Goal: Complete application form

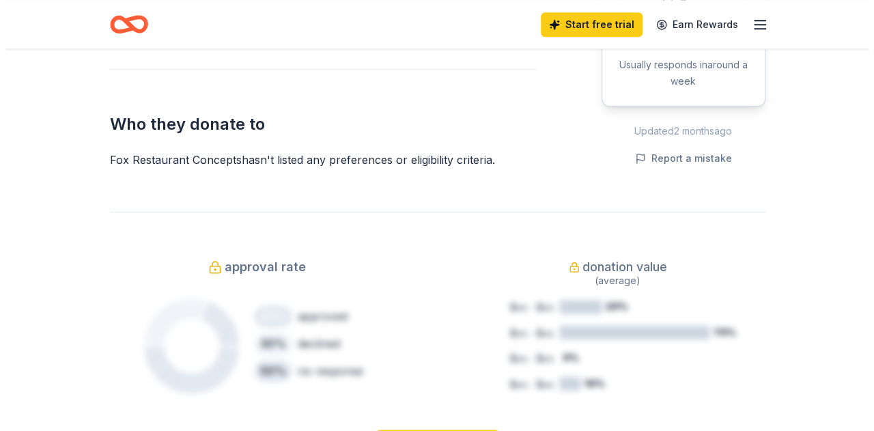
scroll to position [478, 0]
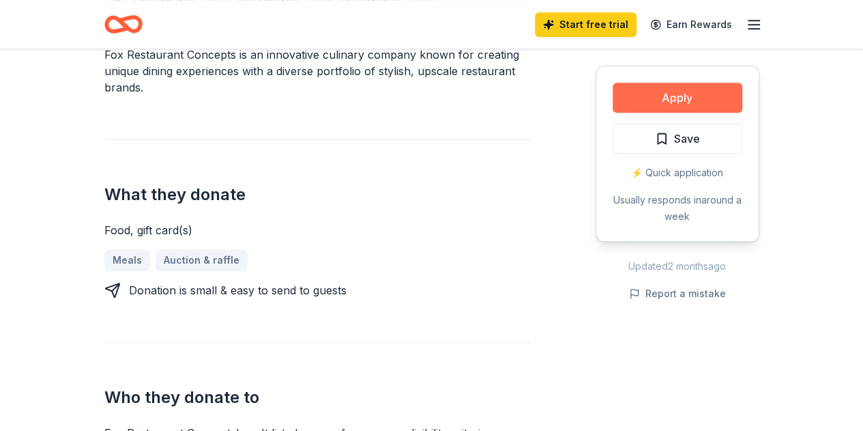
click at [708, 99] on button "Apply" at bounding box center [678, 98] width 130 height 30
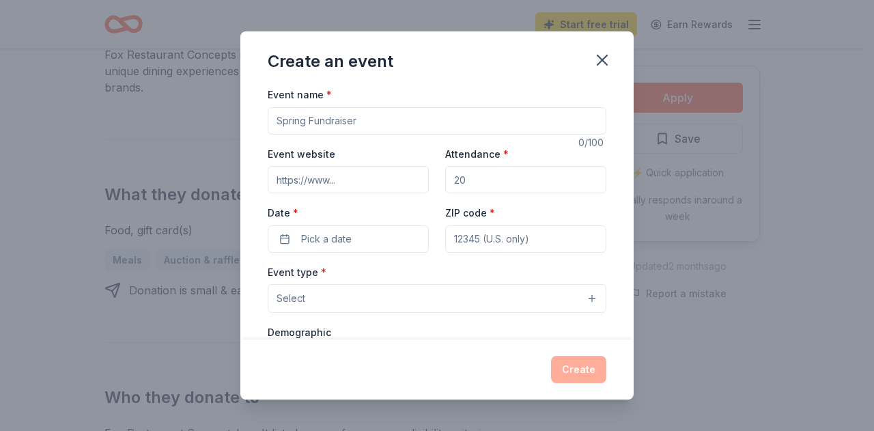
click at [414, 123] on input "Event name *" at bounding box center [437, 120] width 339 height 27
type input "Auction"
click at [388, 169] on input "Event website" at bounding box center [348, 179] width 161 height 27
click at [455, 175] on input "Attendance *" at bounding box center [525, 179] width 161 height 27
type input "75"
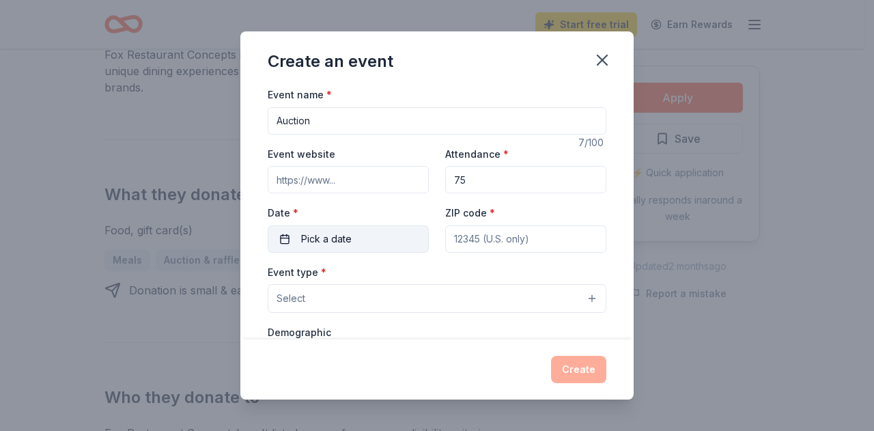
click at [287, 231] on button "Pick a date" at bounding box center [348, 238] width 161 height 27
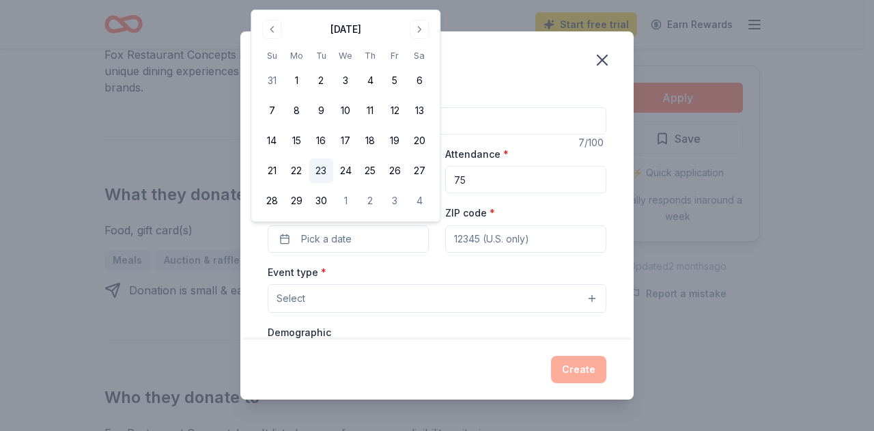
click at [321, 171] on button "23" at bounding box center [320, 170] width 25 height 25
click at [528, 231] on input "ZIP code *" at bounding box center [525, 238] width 161 height 27
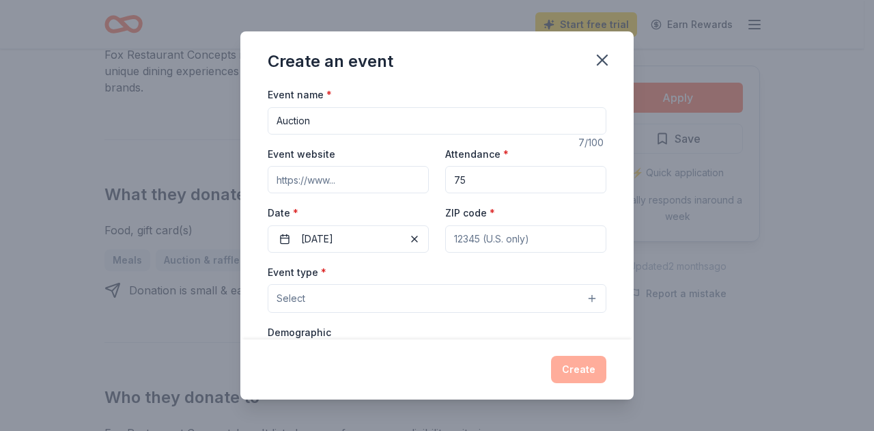
type input "85016"
type input "2375 East Camelback Road"
type input "300"
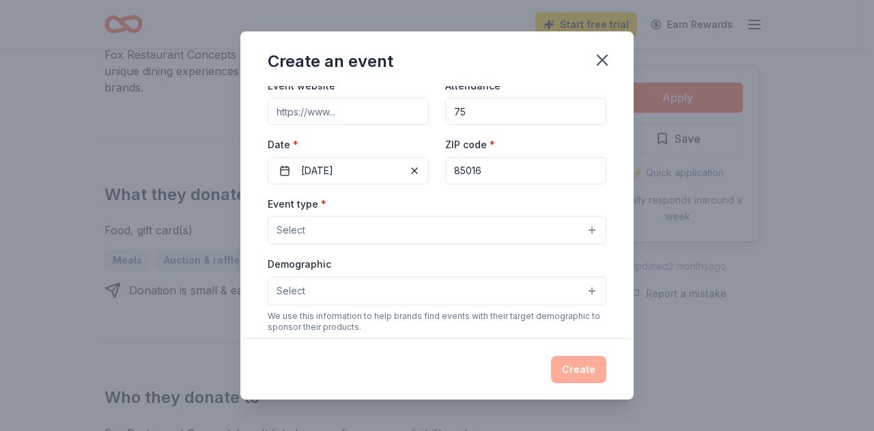
click at [414, 241] on button "Select" at bounding box center [437, 230] width 339 height 29
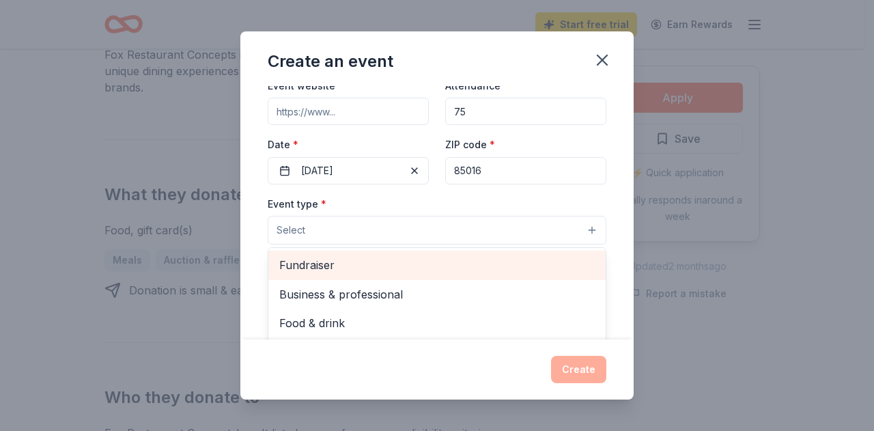
click at [415, 259] on span "Fundraiser" at bounding box center [436, 265] width 315 height 18
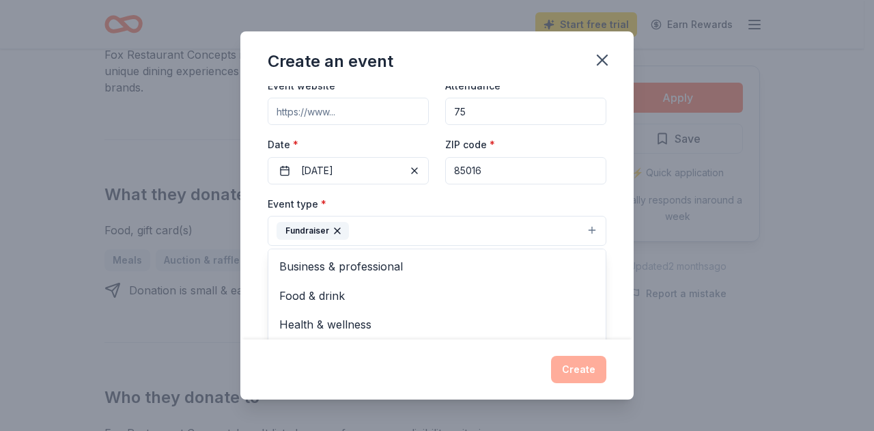
scroll to position [136, 0]
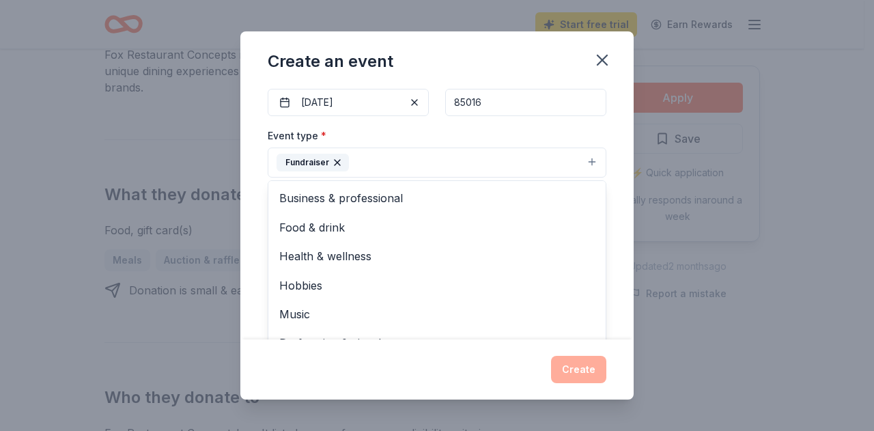
click at [257, 192] on div "Event name * Auction 7 /100 Event website Attendance * 75 Date * 09/23/2025 ZIP…" at bounding box center [436, 212] width 393 height 253
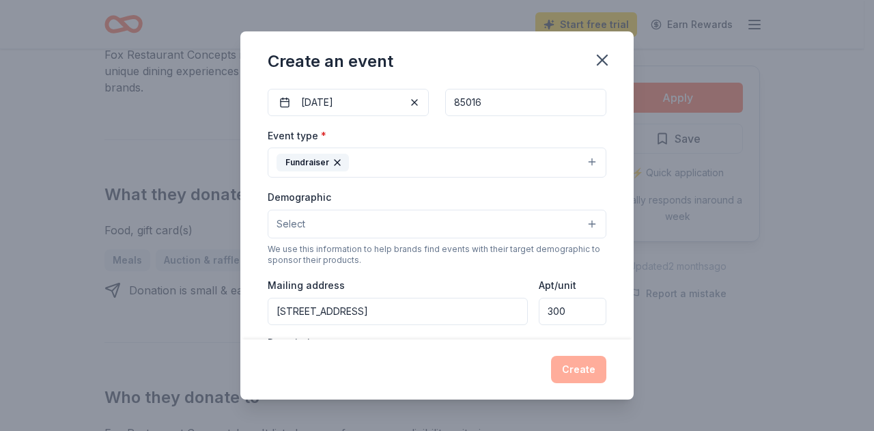
scroll to position [205, 0]
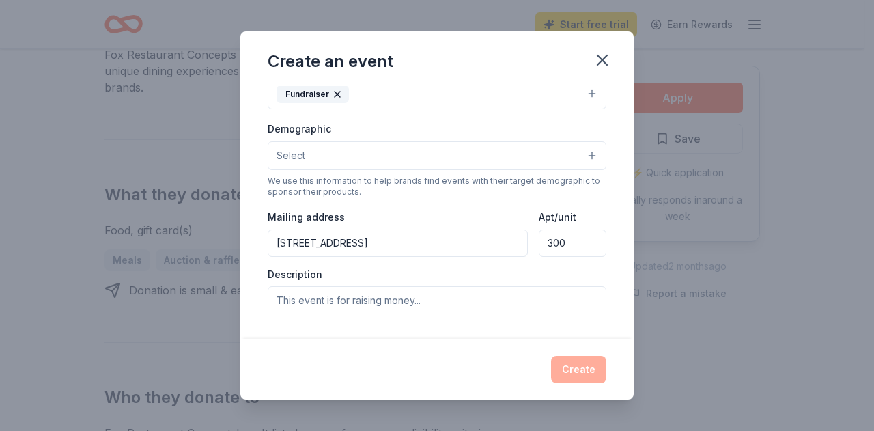
click at [345, 156] on button "Select" at bounding box center [437, 155] width 339 height 29
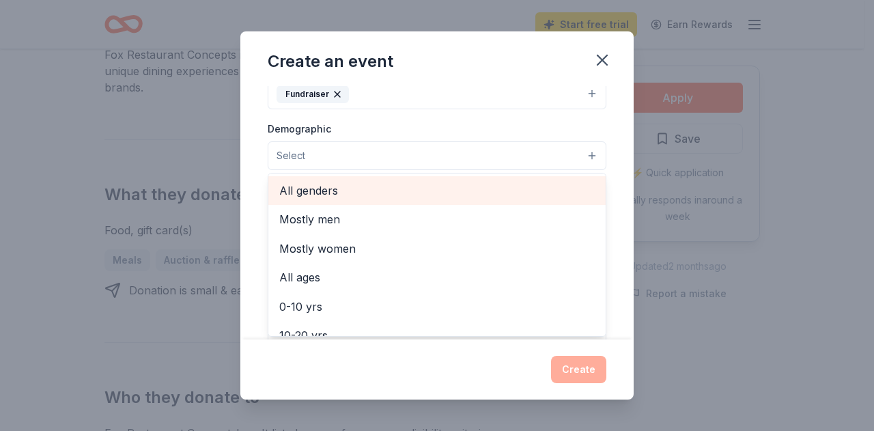
click at [344, 188] on span "All genders" at bounding box center [436, 191] width 315 height 18
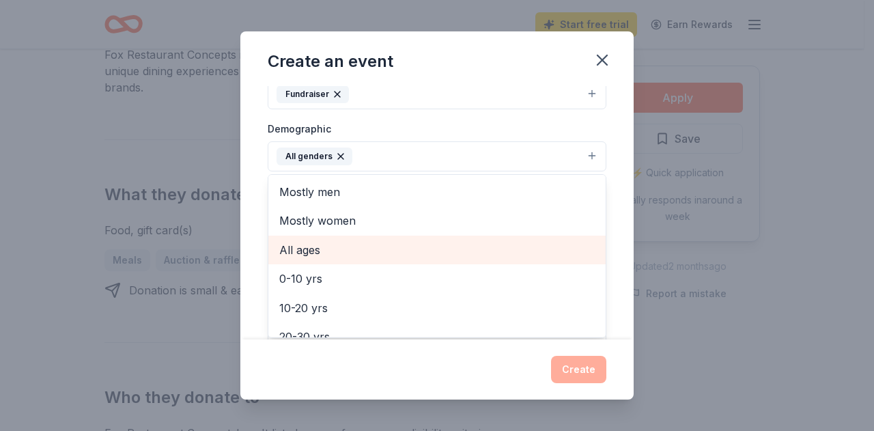
click at [327, 252] on span "All ages" at bounding box center [436, 250] width 315 height 18
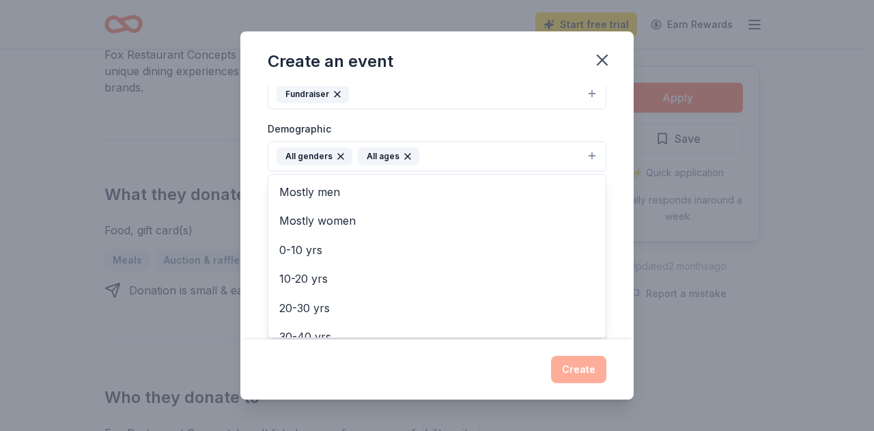
click at [405, 152] on icon "button" at bounding box center [407, 156] width 11 height 11
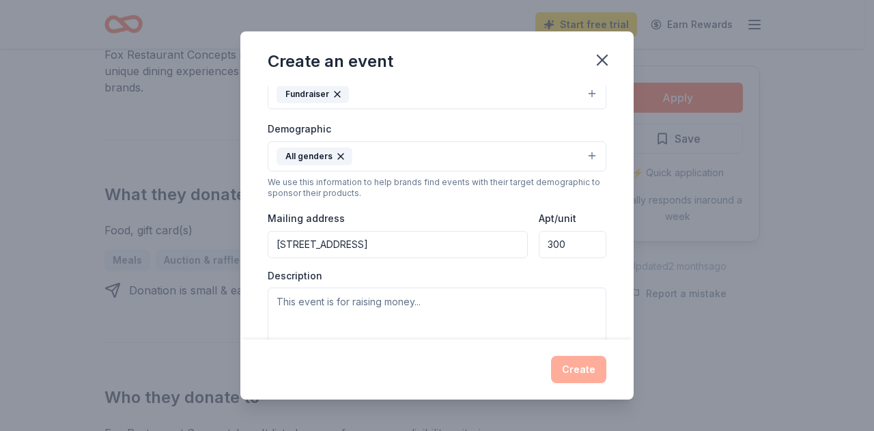
click at [440, 152] on button "All genders" at bounding box center [437, 156] width 339 height 30
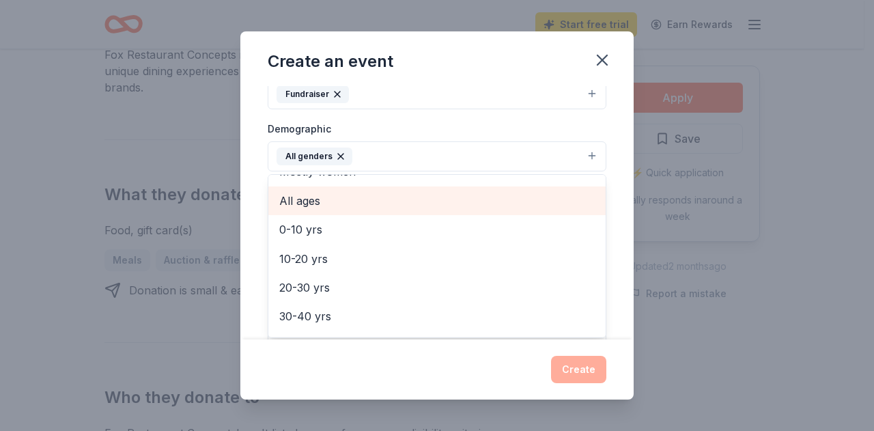
scroll to position [68, 0]
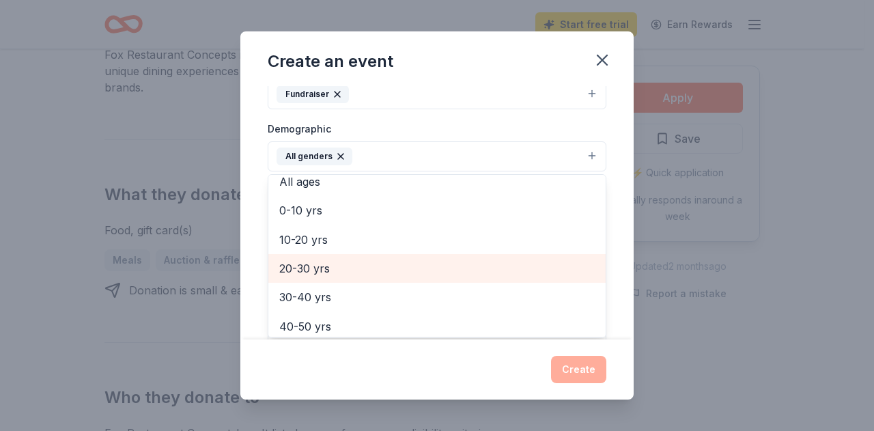
click at [431, 260] on span "20-30 yrs" at bounding box center [436, 268] width 315 height 18
click at [425, 269] on span "30-40 yrs" at bounding box center [436, 268] width 315 height 18
click at [425, 269] on span "40-50 yrs" at bounding box center [436, 268] width 315 height 18
click at [425, 269] on span "50-60 yrs" at bounding box center [436, 268] width 315 height 18
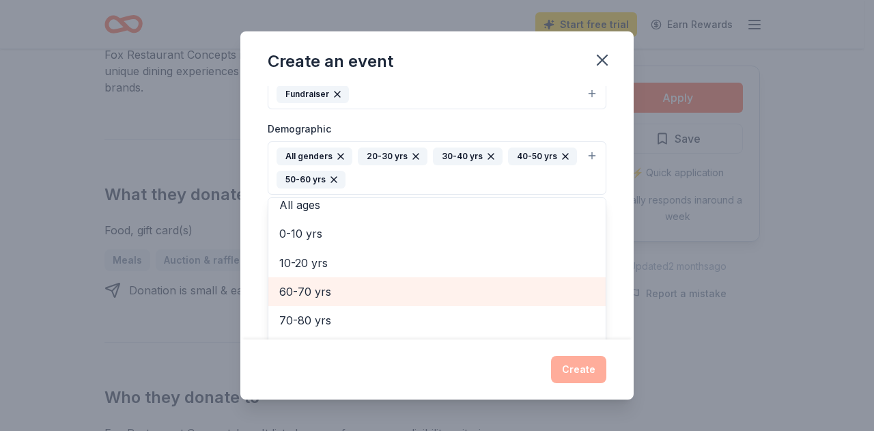
click at [424, 283] on span "60-70 yrs" at bounding box center [436, 292] width 315 height 18
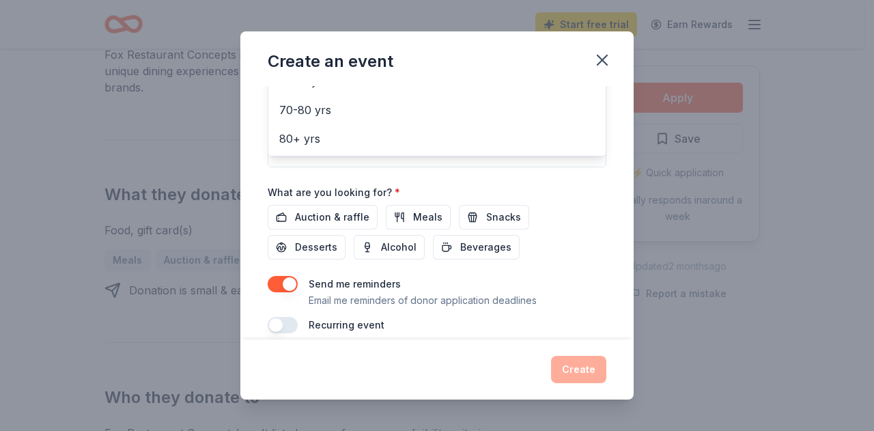
scroll to position [420, 0]
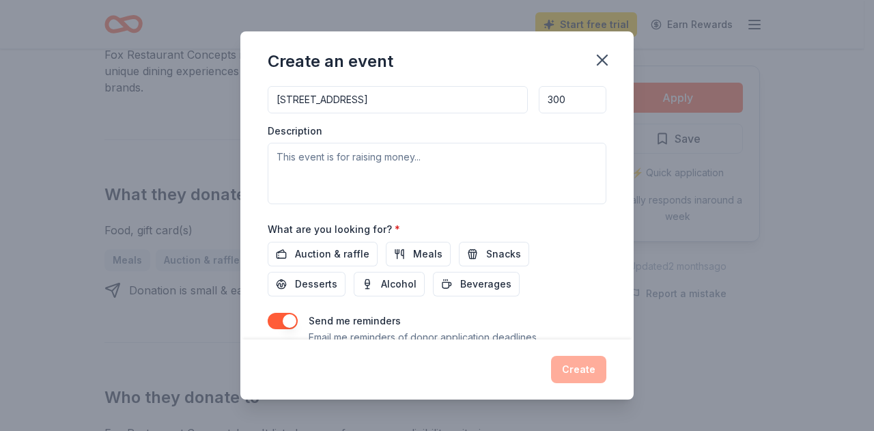
scroll to position [352, 0]
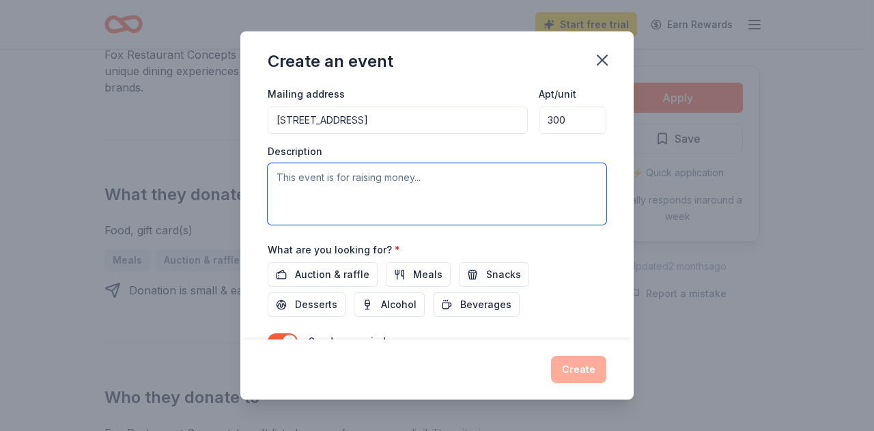
click at [472, 186] on textarea at bounding box center [437, 193] width 339 height 61
click at [345, 185] on textarea at bounding box center [437, 193] width 339 height 61
paste textarea "that we will be hosting a Silent Auction on Tuesday, September 23, 2025, as par…"
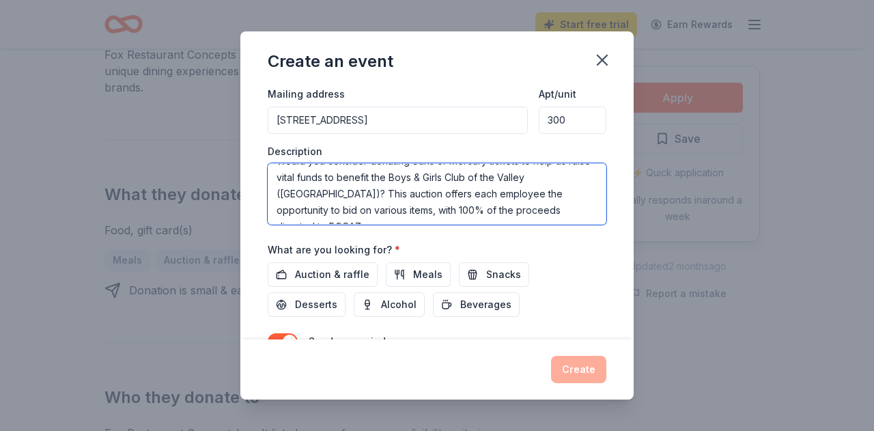
scroll to position [0, 0]
drag, startPoint x: 302, startPoint y: 174, endPoint x: 218, endPoint y: 171, distance: 83.3
click at [218, 171] on div "Create an event Event name * Auction 7 /100 Event website Attendance * 75 Date …" at bounding box center [437, 215] width 874 height 431
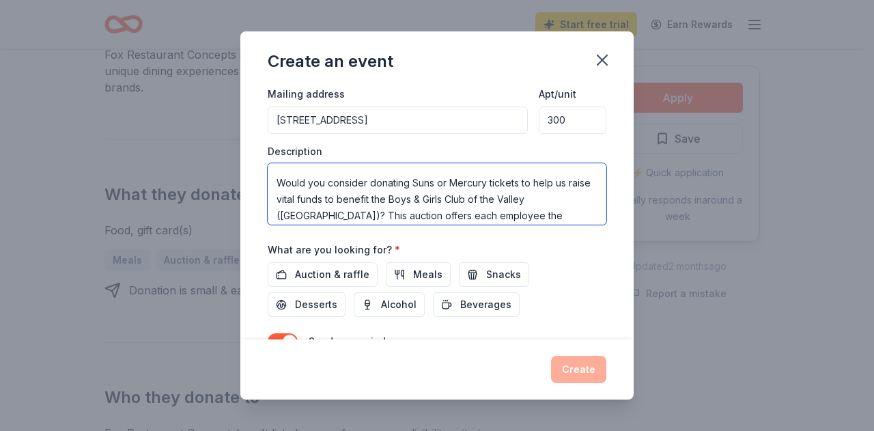
scroll to position [85, 0]
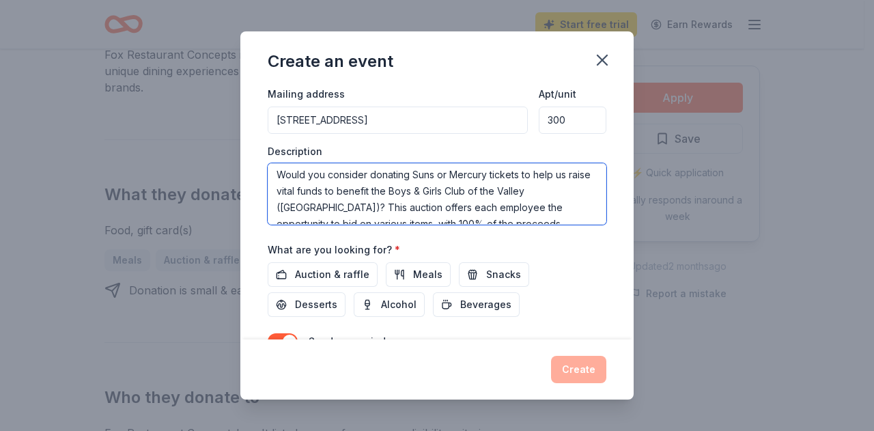
drag, startPoint x: 415, startPoint y: 171, endPoint x: 521, endPoint y: 171, distance: 106.5
click at [521, 171] on textarea "We will be hosting a Silent Auction on Tuesday, September 23, 2025, as part of …" at bounding box center [437, 193] width 339 height 61
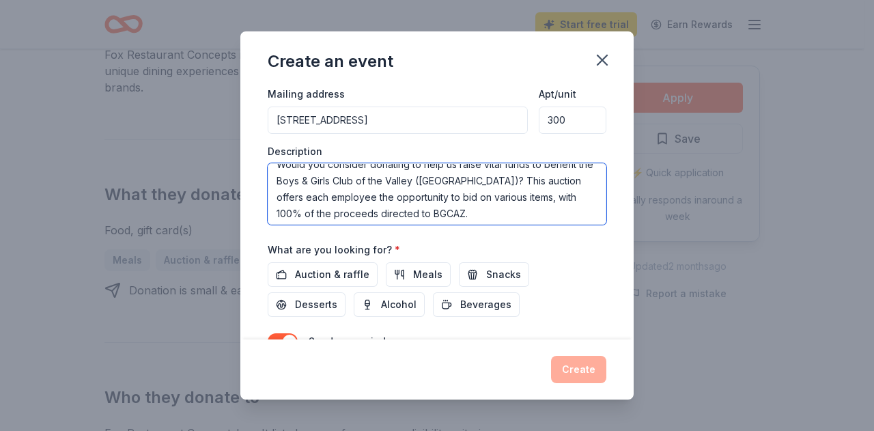
scroll to position [98, 0]
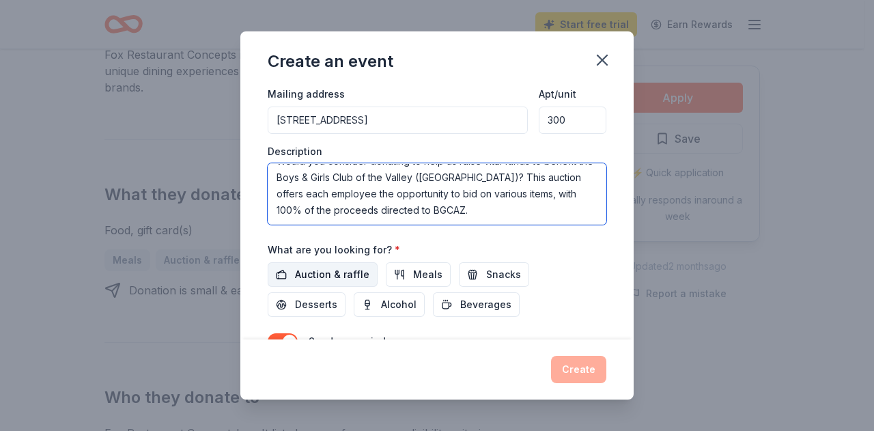
type textarea "We will be hosting a Silent Auction [DATE][DATE], as part of our Power of Love …"
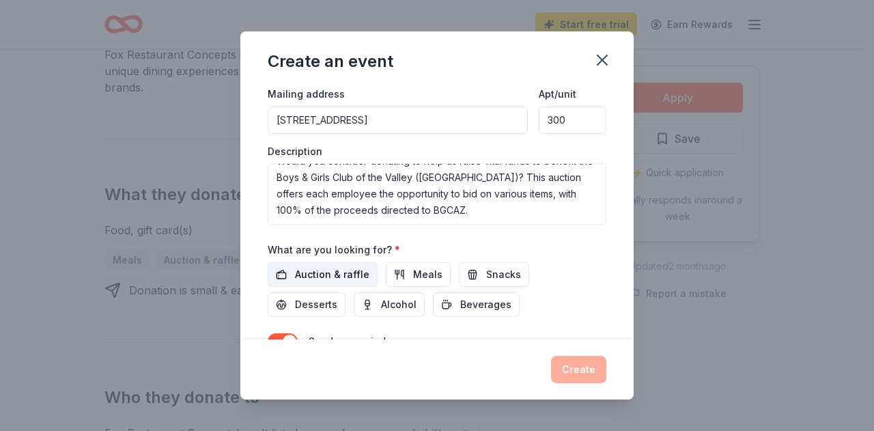
click at [333, 273] on span "Auction & raffle" at bounding box center [332, 274] width 74 height 16
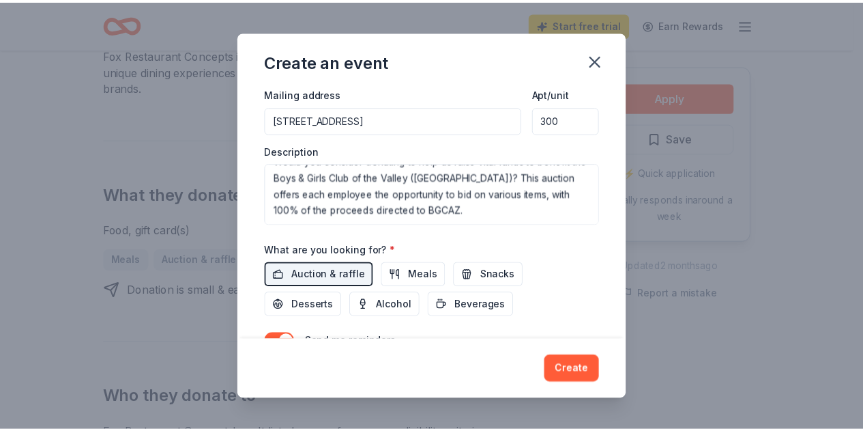
scroll to position [420, 0]
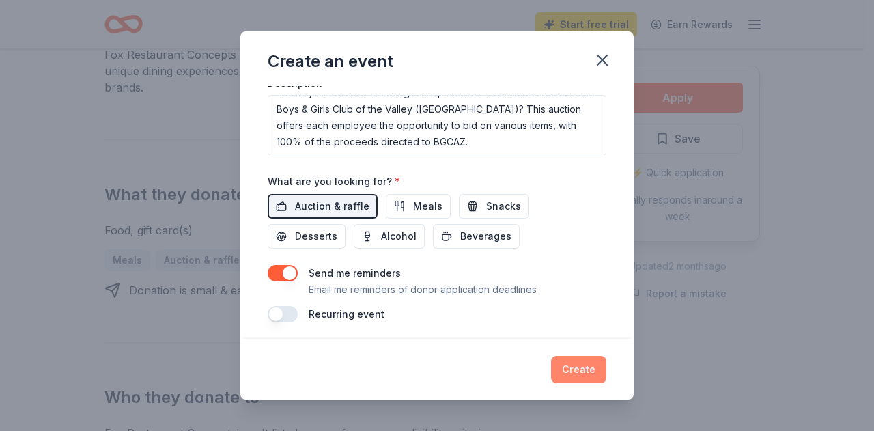
click at [574, 372] on button "Create" at bounding box center [578, 369] width 55 height 27
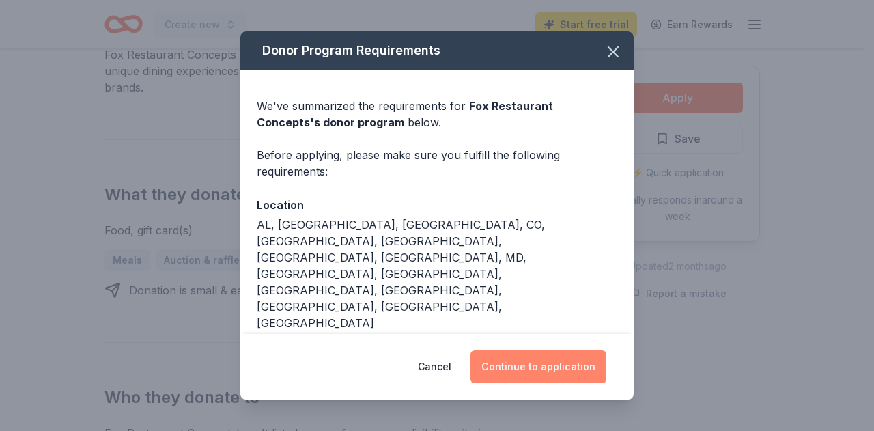
click at [544, 350] on button "Continue to application" at bounding box center [538, 366] width 136 height 33
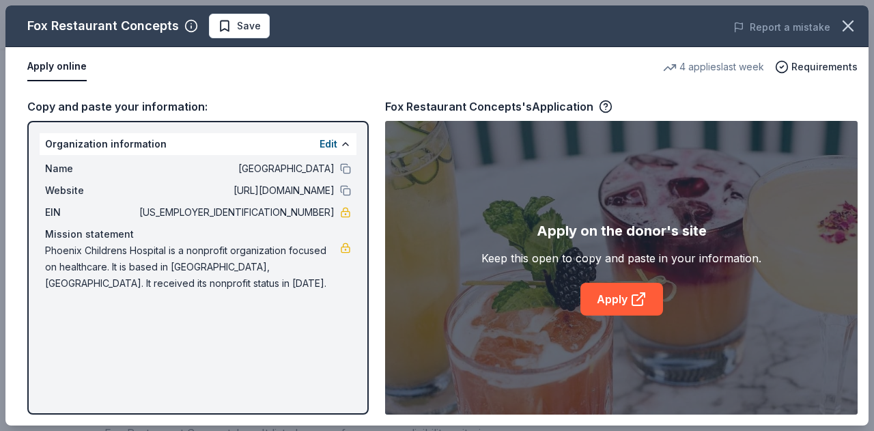
click at [328, 139] on div "Fox Restaurant Concepts Save Report a mistake Apply online 4 applies last week …" at bounding box center [436, 215] width 863 height 420
click at [345, 145] on div "Fox Restaurant Concepts Save Report a mistake Apply online 4 applies last week …" at bounding box center [436, 215] width 863 height 420
click at [330, 145] on div "Fox Restaurant Concepts Save Report a mistake Apply online 4 applies last week …" at bounding box center [436, 215] width 863 height 420
click at [328, 143] on div "Fox Restaurant Concepts Save Report a mistake Apply online 4 applies last week …" at bounding box center [436, 215] width 863 height 420
click at [322, 143] on div "Fox Restaurant Concepts Save Report a mistake Apply online 4 applies last week …" at bounding box center [436, 215] width 863 height 420
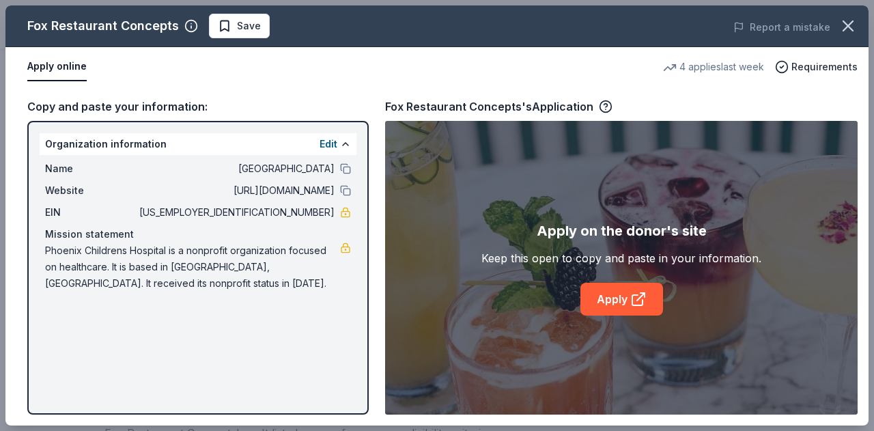
click at [343, 144] on div "Fox Restaurant Concepts Save Report a mistake Apply online 4 applies last week …" at bounding box center [436, 215] width 863 height 420
click at [297, 261] on div "Fox Restaurant Concepts Save Report a mistake Apply online 4 applies last week …" at bounding box center [436, 215] width 863 height 420
click at [856, 23] on icon "button" at bounding box center [847, 25] width 19 height 19
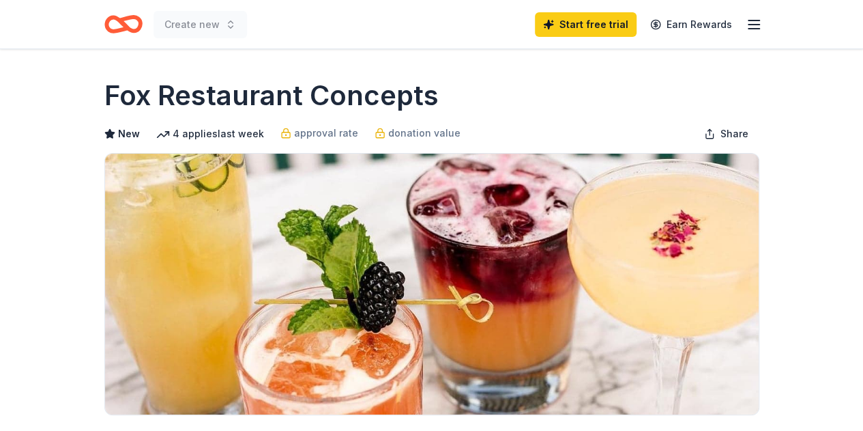
click at [760, 24] on icon "button" at bounding box center [754, 24] width 16 height 16
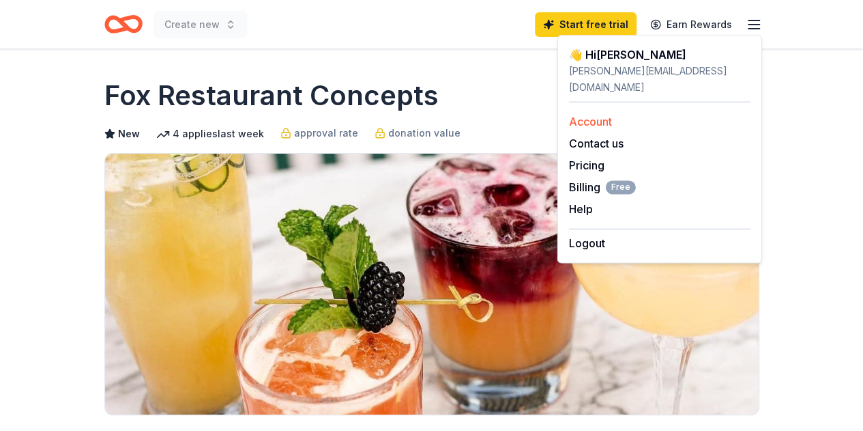
click at [592, 115] on link "Account" at bounding box center [590, 122] width 43 height 14
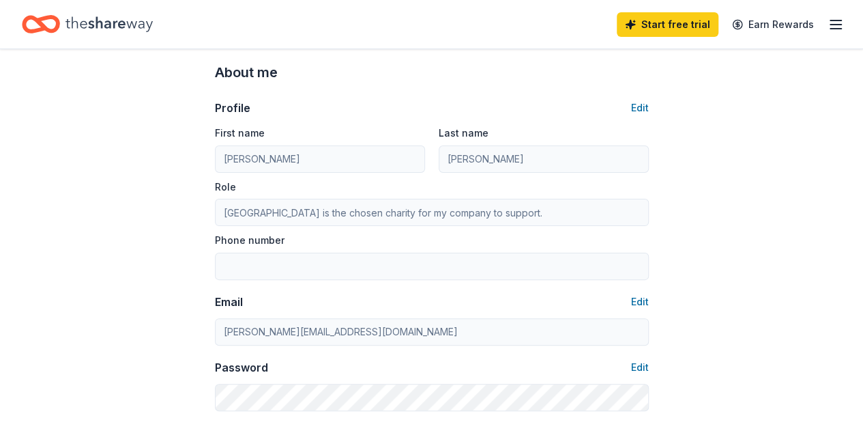
scroll to position [68, 0]
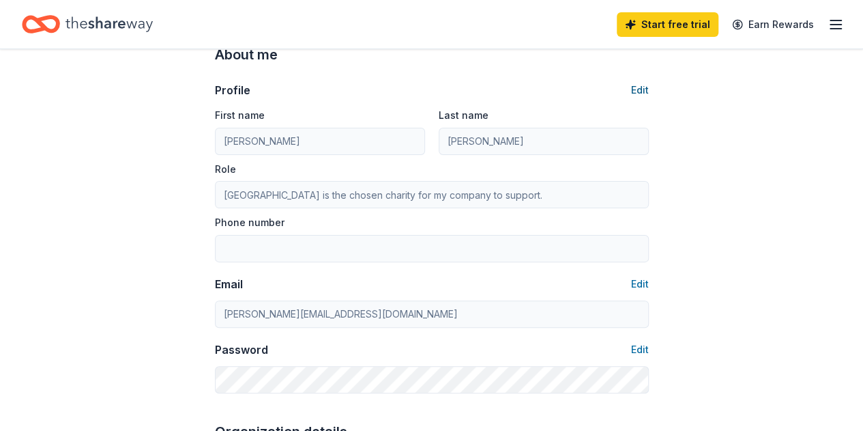
click at [635, 87] on button "Edit" at bounding box center [640, 90] width 18 height 16
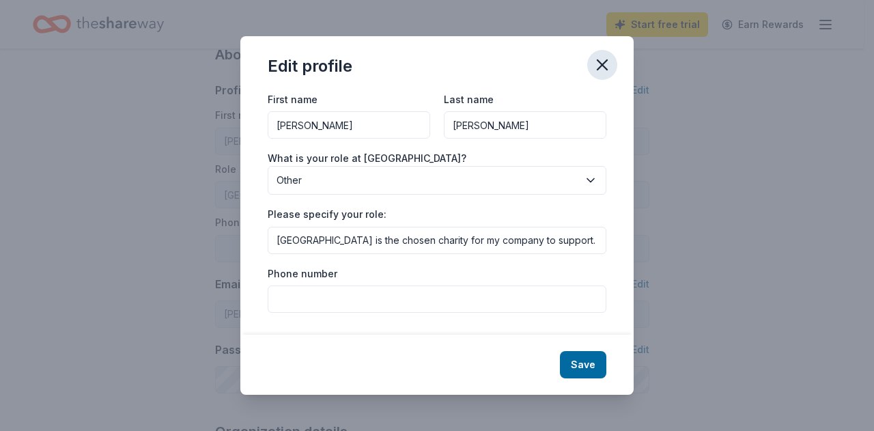
click at [604, 61] on icon "button" at bounding box center [601, 64] width 19 height 19
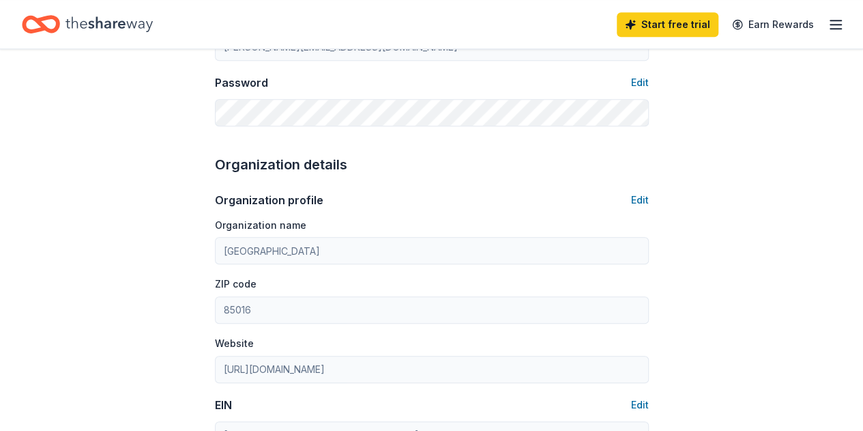
scroll to position [409, 0]
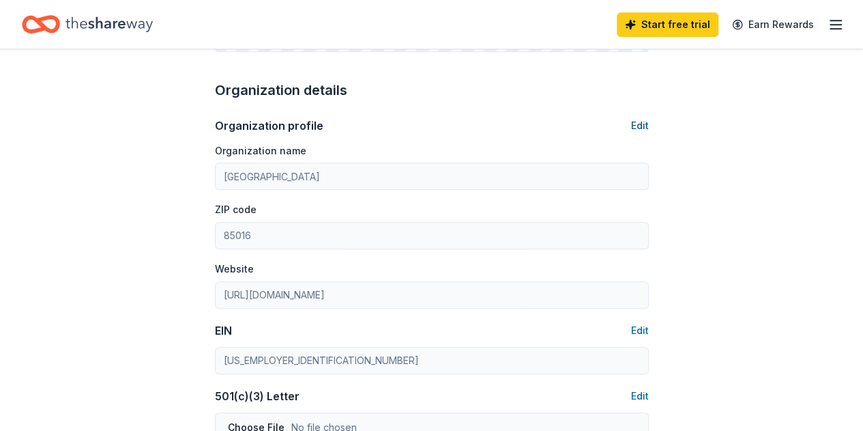
click at [642, 123] on button "Edit" at bounding box center [640, 125] width 18 height 16
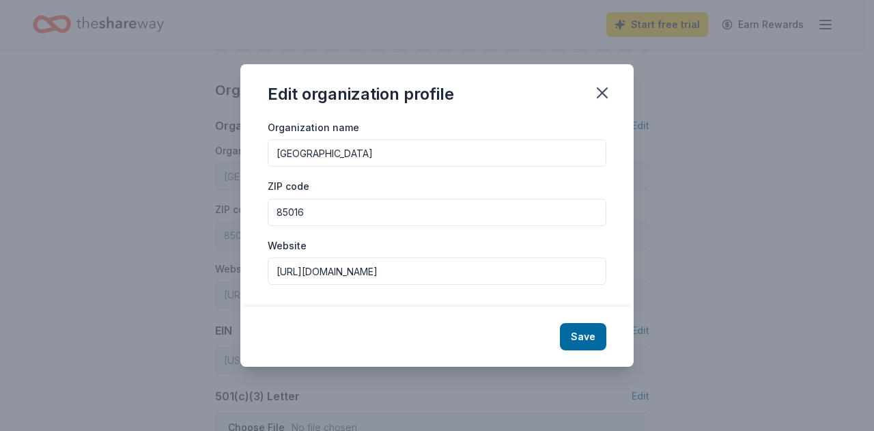
click at [474, 149] on input "Phoenix Childrens Hospital" at bounding box center [437, 152] width 339 height 27
type input "Boys & Girls Club of the Valley"
click at [465, 268] on input "http://phoenixchildrensfoundation.org/" at bounding box center [437, 270] width 339 height 27
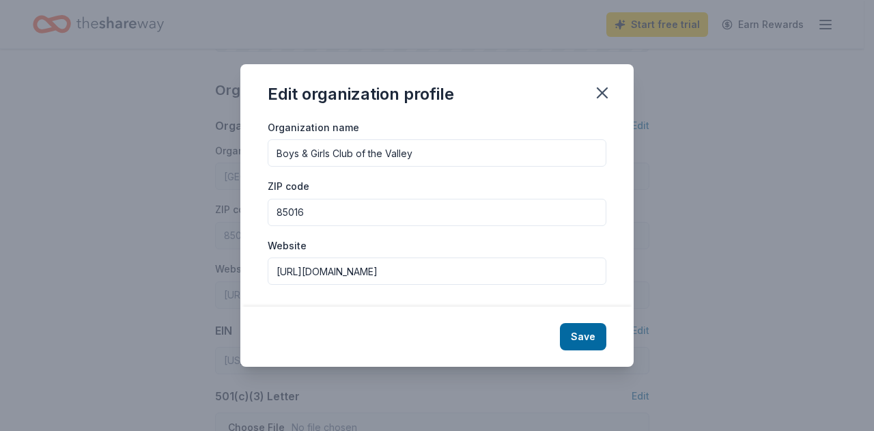
click at [465, 268] on input "http://phoenixchildrensfoundation.org/" at bounding box center [437, 270] width 339 height 27
paste input "s://www.bgcaz"
type input "[URL][DOMAIN_NAME]"
click at [459, 192] on div "ZIP code 85016" at bounding box center [437, 201] width 339 height 48
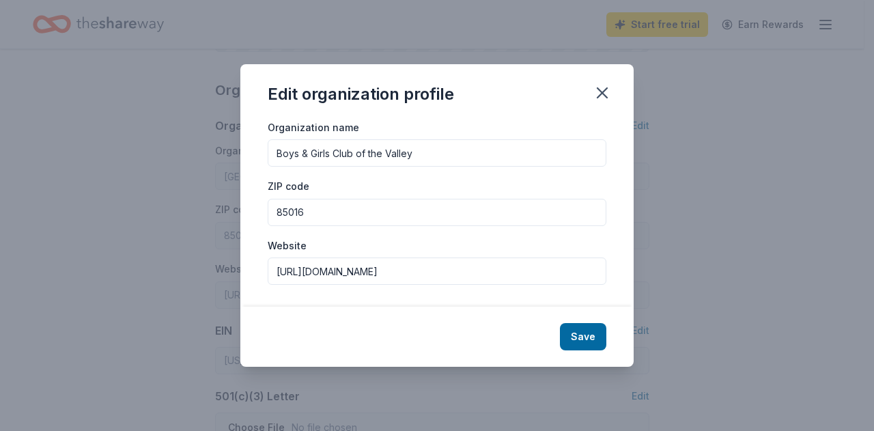
click at [450, 205] on input "85016" at bounding box center [437, 212] width 339 height 27
click at [349, 208] on input "85016" at bounding box center [437, 212] width 339 height 27
type input "85015"
click at [592, 345] on button "Save" at bounding box center [583, 336] width 46 height 27
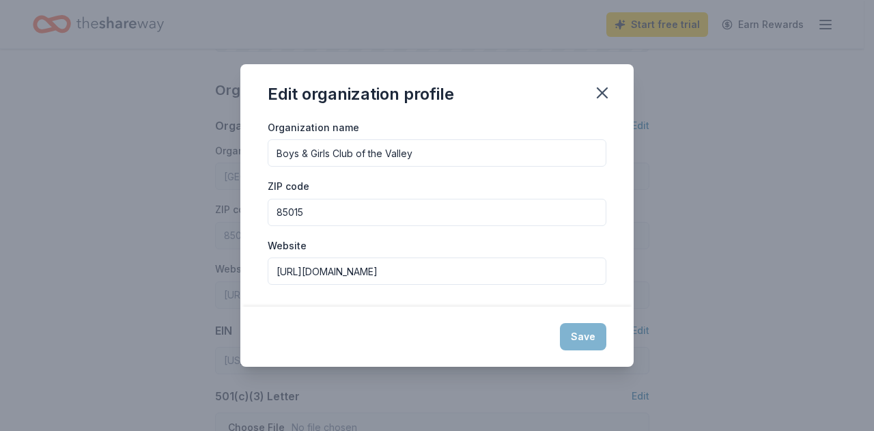
type input "Boys & Girls Club of the Valley"
type input "85015"
type input "[URL][DOMAIN_NAME]"
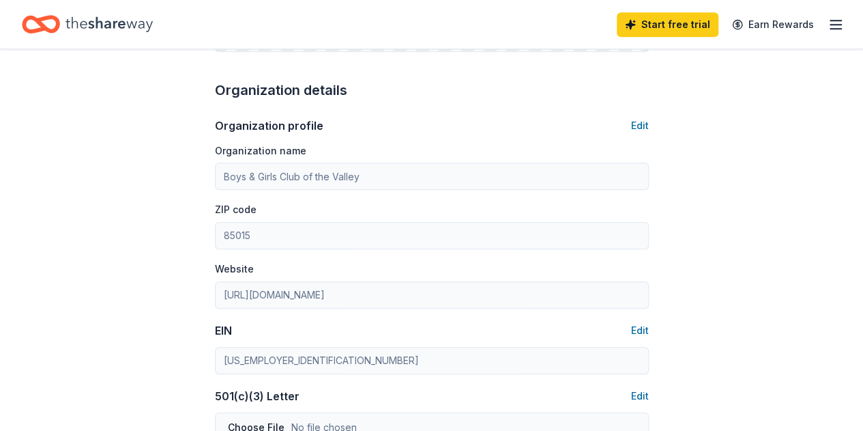
scroll to position [478, 0]
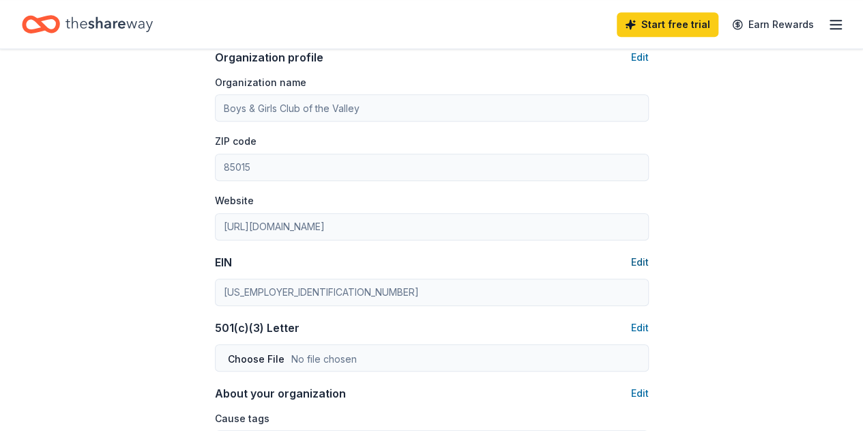
click at [635, 261] on button "Edit" at bounding box center [640, 262] width 18 height 16
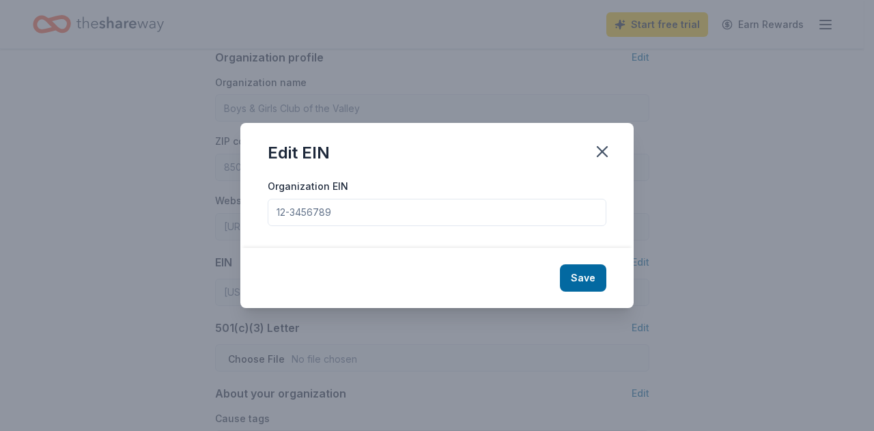
drag, startPoint x: 435, startPoint y: 216, endPoint x: 102, endPoint y: 179, distance: 335.8
click at [102, 179] on div "Edit EIN Organization EIN Save" at bounding box center [437, 215] width 874 height 431
paste input "[US_EMPLOYER_IDENTIFICATION_NUMBER]"
type input "[US_EMPLOYER_IDENTIFICATION_NUMBER]"
click at [590, 270] on button "Save" at bounding box center [583, 277] width 46 height 27
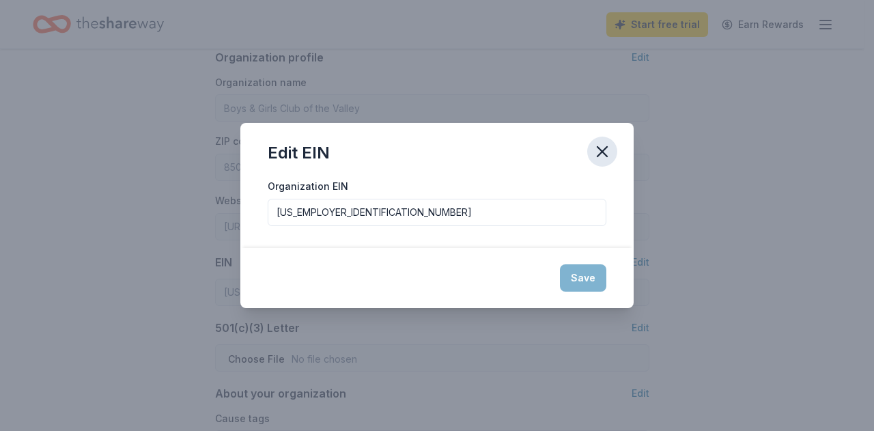
type input "[US_EMPLOYER_IDENTIFICATION_NUMBER]"
click at [602, 150] on icon "button" at bounding box center [601, 151] width 19 height 19
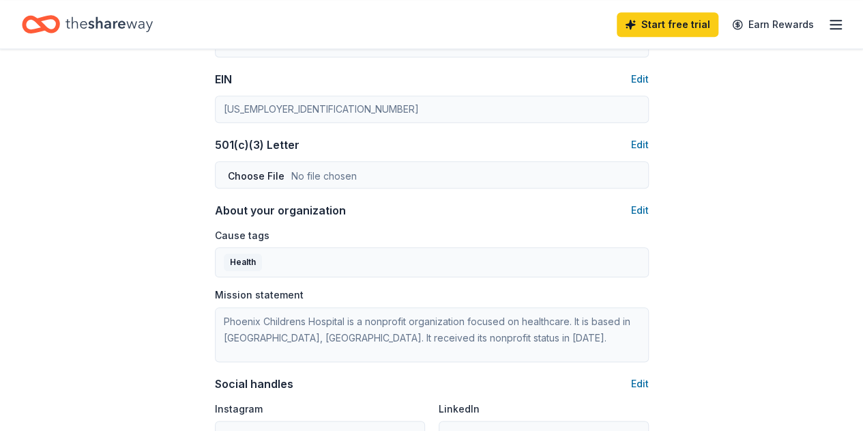
scroll to position [682, 0]
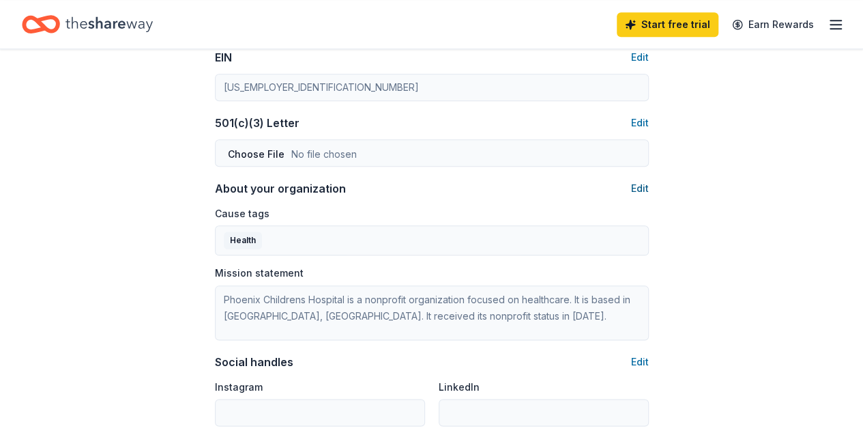
click at [642, 186] on button "Edit" at bounding box center [640, 188] width 18 height 16
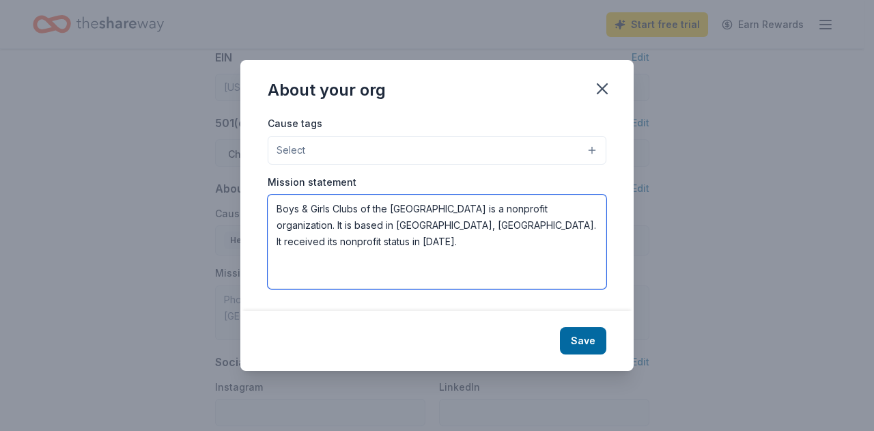
click at [577, 237] on textarea "Boys & Girls Clubs of the East Valley is a nonprofit organization. It is based …" at bounding box center [437, 242] width 339 height 94
drag, startPoint x: 573, startPoint y: 229, endPoint x: 44, endPoint y: 160, distance: 533.3
click at [44, 160] on div "About your org Cause tags Select Mission statement Boys & Girls Clubs of the Ea…" at bounding box center [437, 215] width 874 height 431
paste textarea "Valley empowers young people, especially those who need us most, to reach their…"
type textarea "Boys & Girls Clubs of the Valley empowers young people, especially those who ne…"
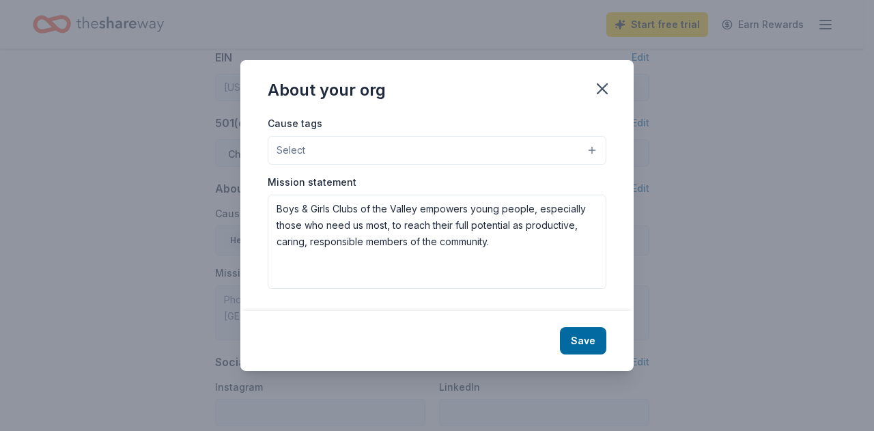
click at [587, 152] on button "Select" at bounding box center [437, 150] width 339 height 29
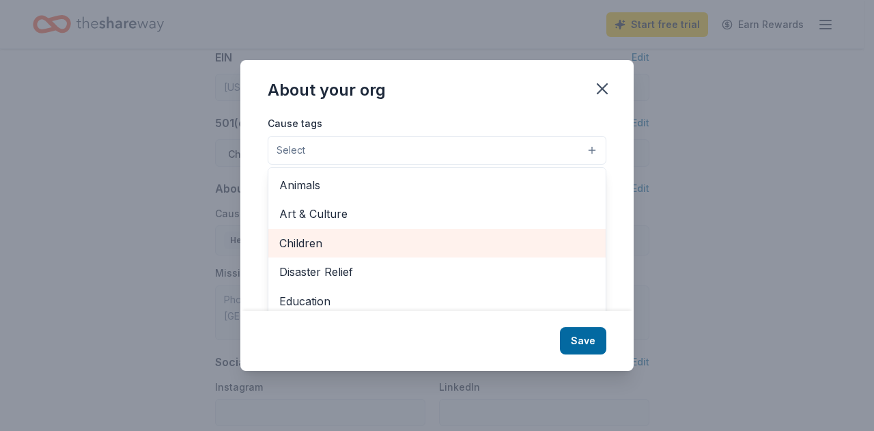
click at [471, 235] on span "Children" at bounding box center [436, 243] width 315 height 18
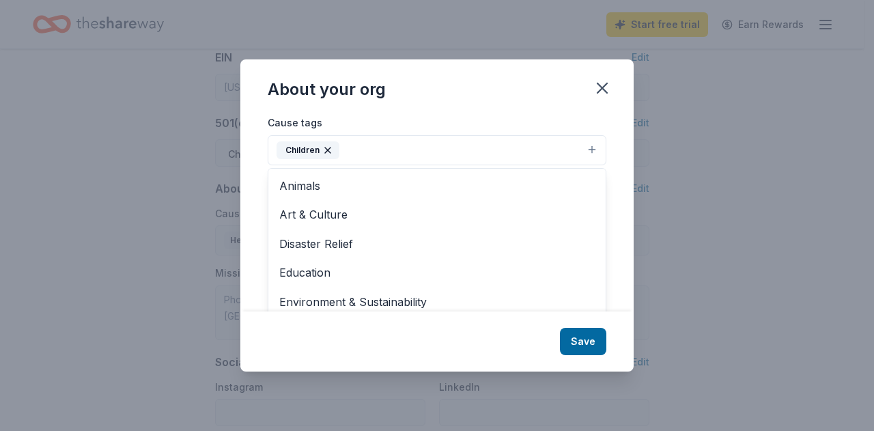
click at [585, 336] on div "About your org Cause tags Children Animals Art & Culture Disaster Relief Educat…" at bounding box center [436, 214] width 393 height 311
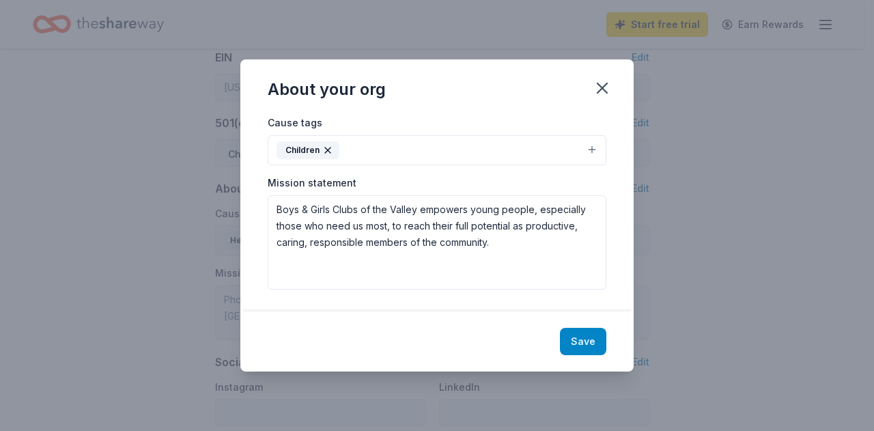
click at [584, 338] on button "Save" at bounding box center [583, 341] width 46 height 27
type textarea "Boys & Girls Clubs of the Valley empowers young people, especially those who ne…"
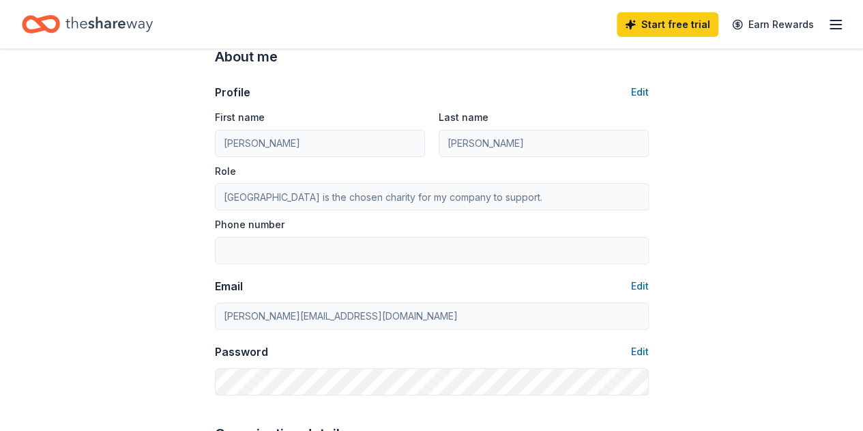
scroll to position [45, 0]
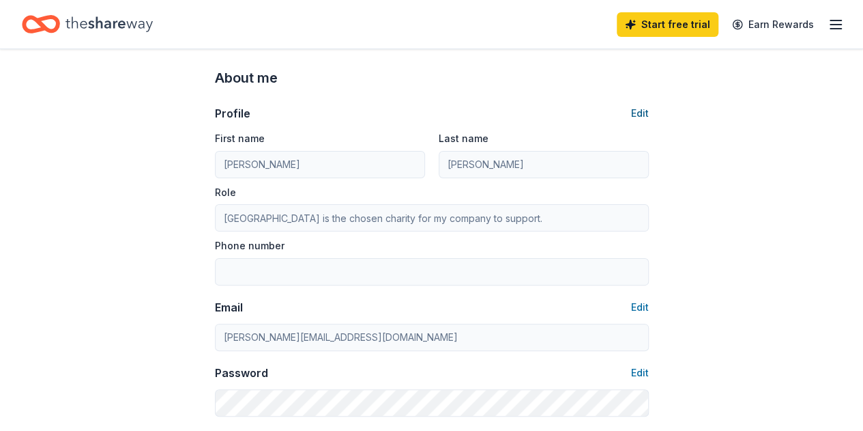
click at [640, 113] on button "Edit" at bounding box center [640, 113] width 18 height 16
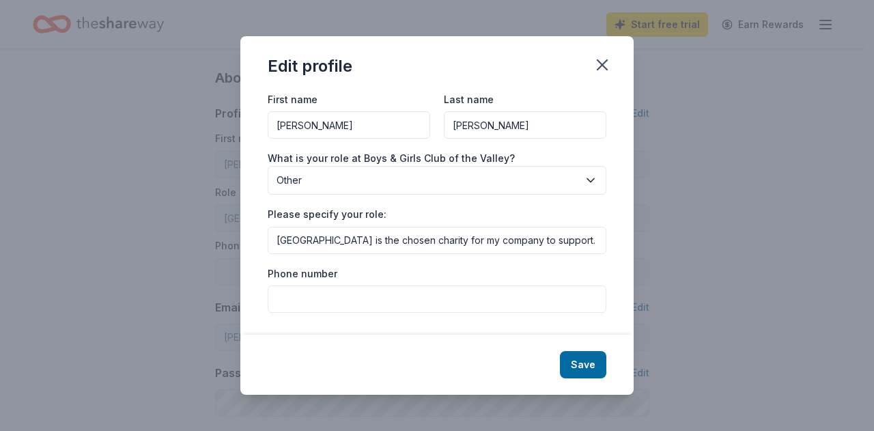
drag, startPoint x: 401, startPoint y: 241, endPoint x: 61, endPoint y: 200, distance: 342.3
click at [61, 200] on div "Edit profile First name Donna Last name McCown What is your role at Boys & Girl…" at bounding box center [437, 215] width 874 height 431
type input "Boys & Girls Club of the Valley is the chosen charity for my company to support."
click at [571, 362] on button "Save" at bounding box center [583, 364] width 46 height 27
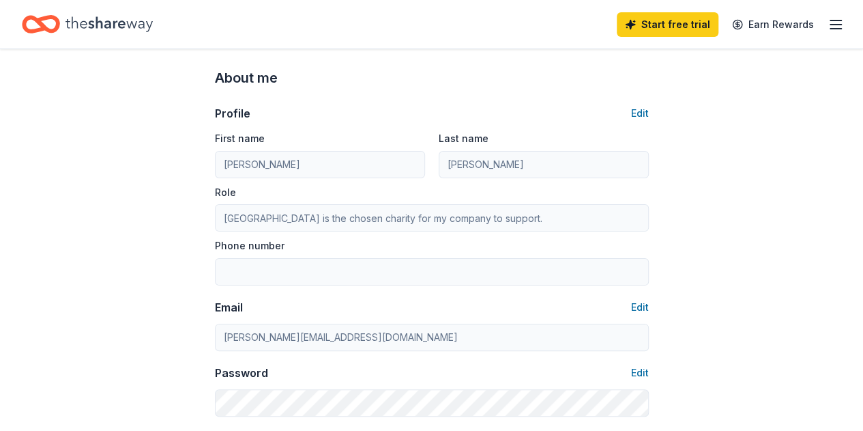
type input "Boys & Girls Club of the Valley is the chosen charity for my company to support."
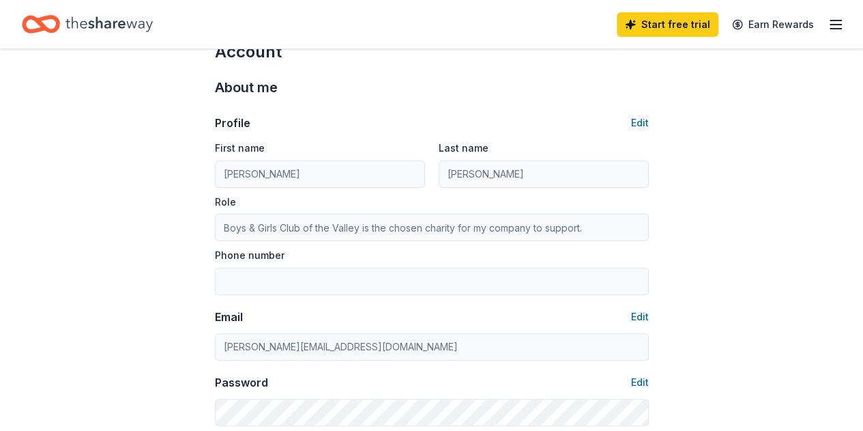
scroll to position [0, 0]
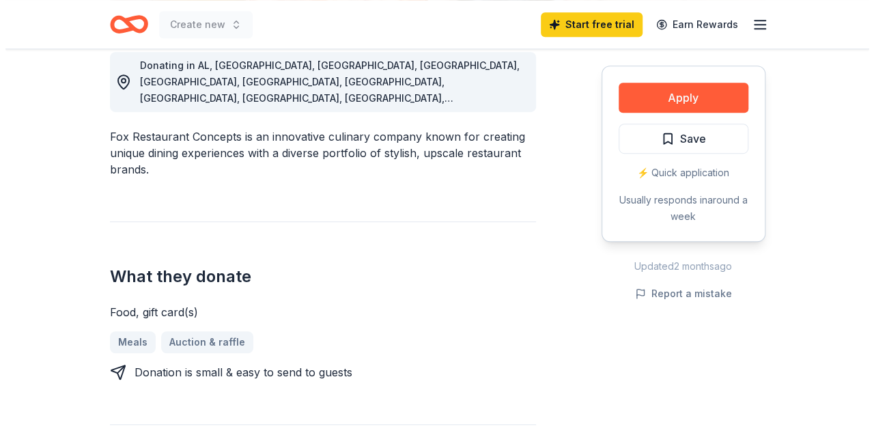
scroll to position [409, 0]
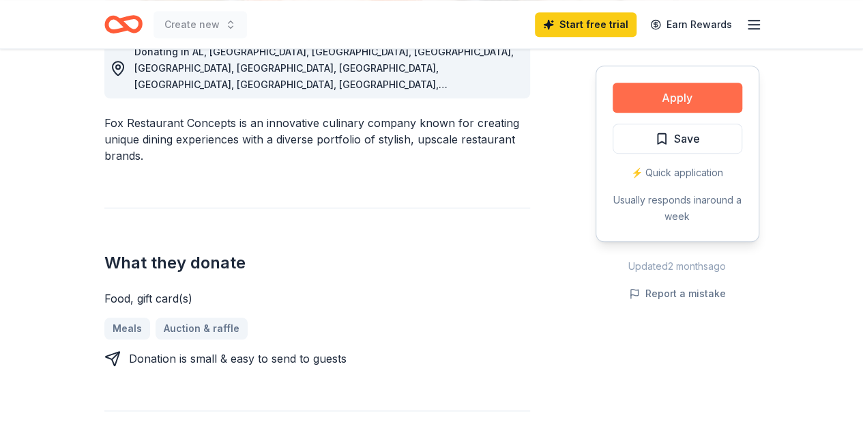
click at [663, 104] on button "Apply" at bounding box center [678, 98] width 130 height 30
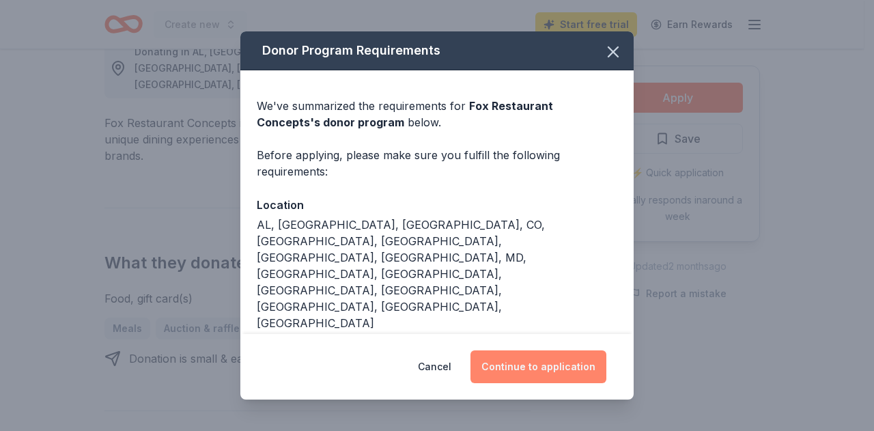
click at [532, 350] on button "Continue to application" at bounding box center [538, 366] width 136 height 33
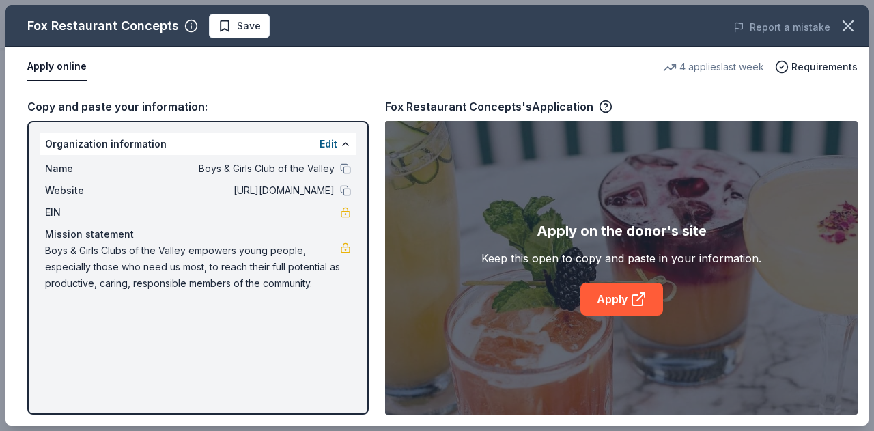
click at [330, 142] on div "Fox Restaurant Concepts Save Report a mistake Apply online 4 applies last week …" at bounding box center [436, 215] width 863 height 420
click at [625, 302] on div "Fox Restaurant Concepts Save Report a mistake Apply online 4 applies last week …" at bounding box center [436, 215] width 863 height 420
click at [639, 298] on div "Fox Restaurant Concepts Save Report a mistake Apply online 4 applies last week …" at bounding box center [436, 215] width 863 height 420
click at [697, 65] on div "Fox Restaurant Concepts Save Report a mistake Apply online 4 applies last week …" at bounding box center [436, 215] width 863 height 420
click at [619, 194] on div "Fox Restaurant Concepts Save Report a mistake Apply online 4 applies last week …" at bounding box center [436, 215] width 863 height 420
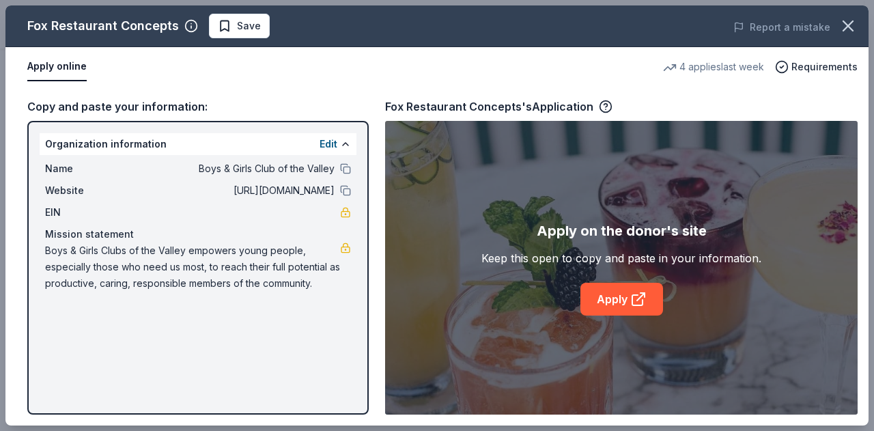
click at [631, 300] on div "Fox Restaurant Concepts Save Report a mistake Apply online 4 applies last week …" at bounding box center [436, 215] width 863 height 420
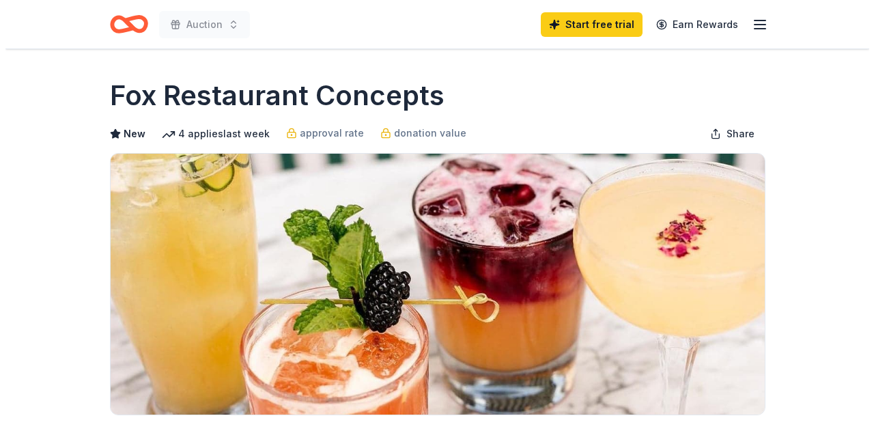
scroll to position [409, 0]
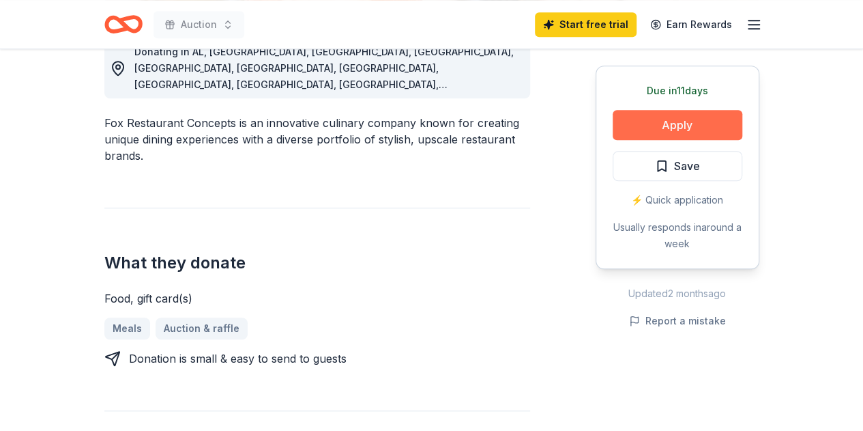
click at [667, 122] on button "Apply" at bounding box center [678, 125] width 130 height 30
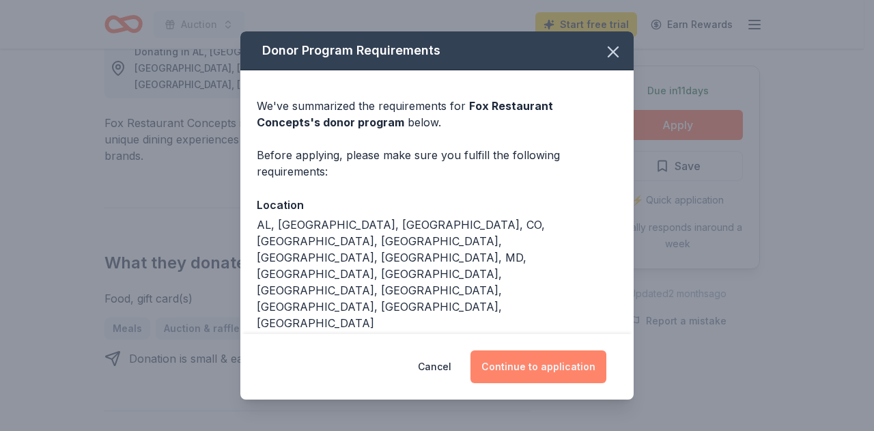
click at [549, 351] on button "Continue to application" at bounding box center [538, 366] width 136 height 33
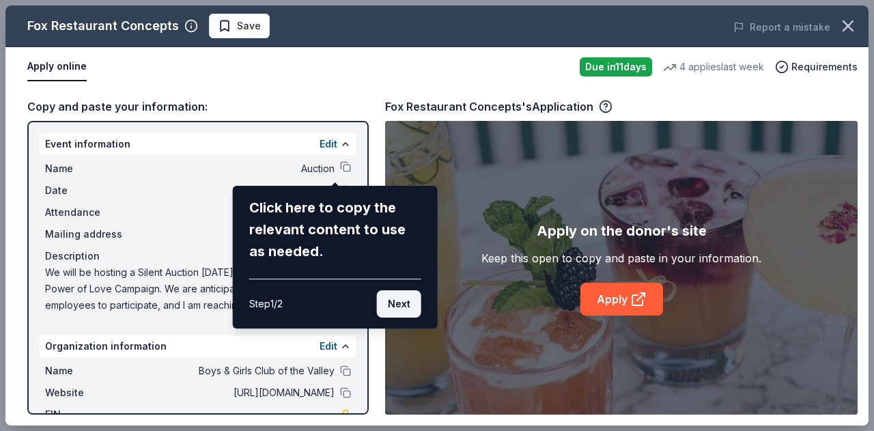
click at [405, 304] on button "Next" at bounding box center [399, 303] width 44 height 27
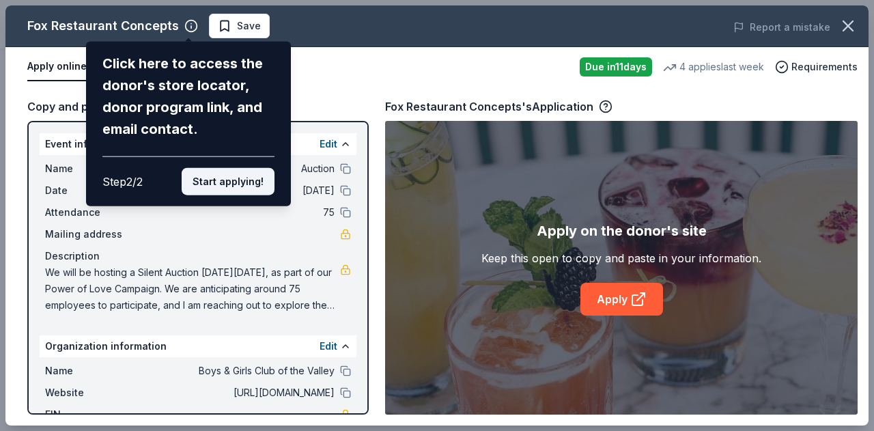
click at [210, 184] on button "Start applying!" at bounding box center [228, 181] width 93 height 27
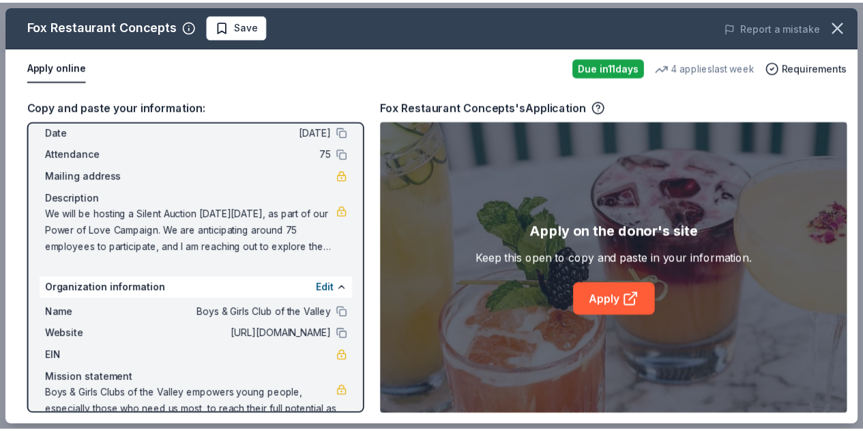
scroll to position [97, 0]
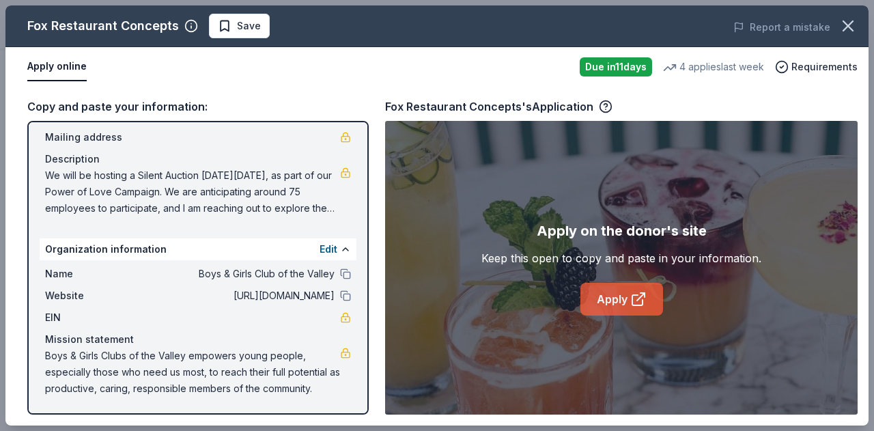
click at [610, 297] on link "Apply" at bounding box center [621, 299] width 83 height 33
click at [841, 28] on icon "button" at bounding box center [847, 25] width 19 height 19
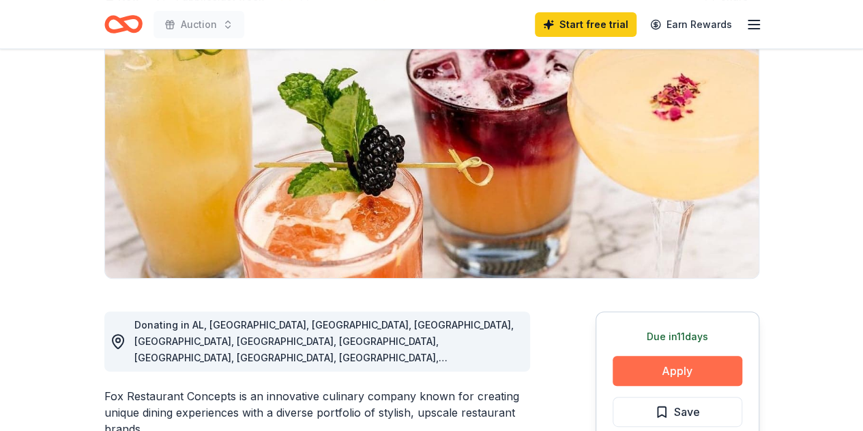
scroll to position [0, 0]
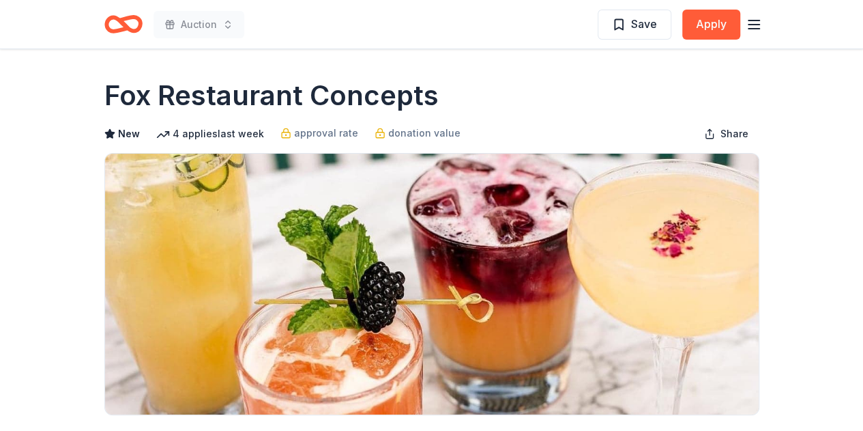
click at [746, 23] on icon "button" at bounding box center [754, 24] width 16 height 16
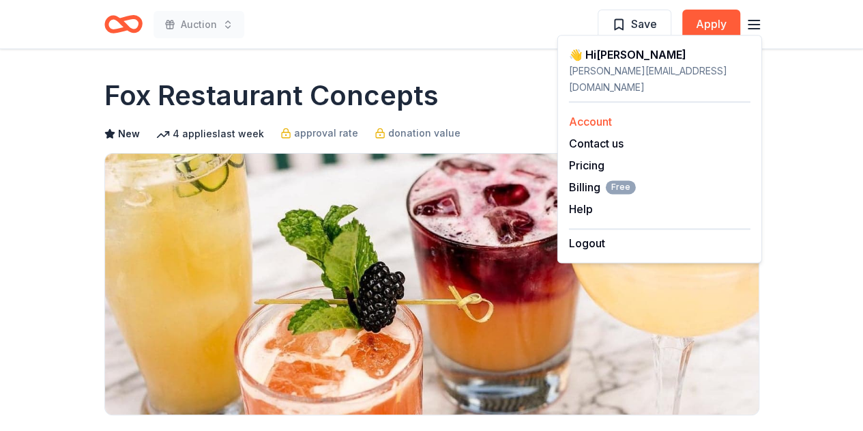
click at [580, 115] on link "Account" at bounding box center [590, 122] width 43 height 14
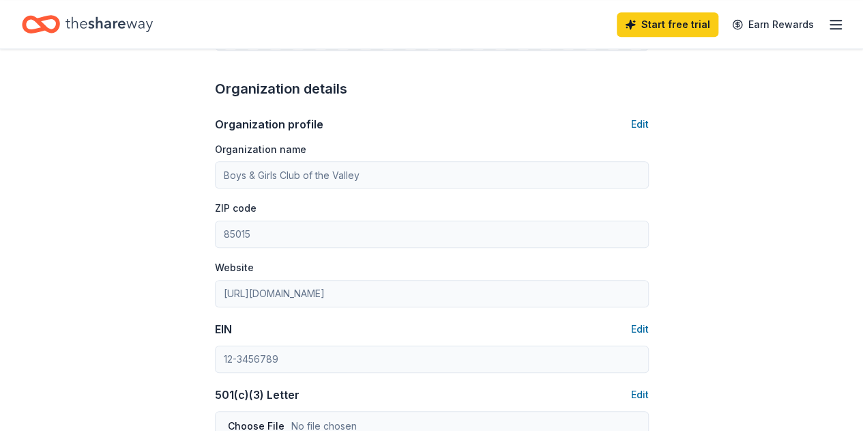
scroll to position [478, 0]
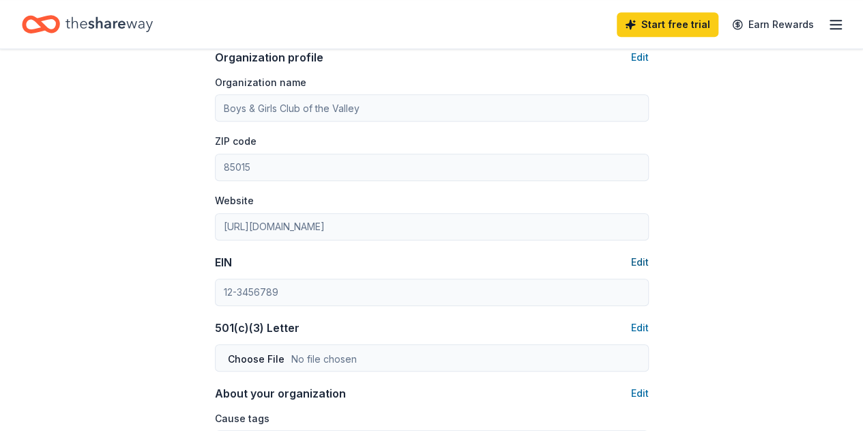
click at [646, 257] on button "Edit" at bounding box center [640, 262] width 18 height 16
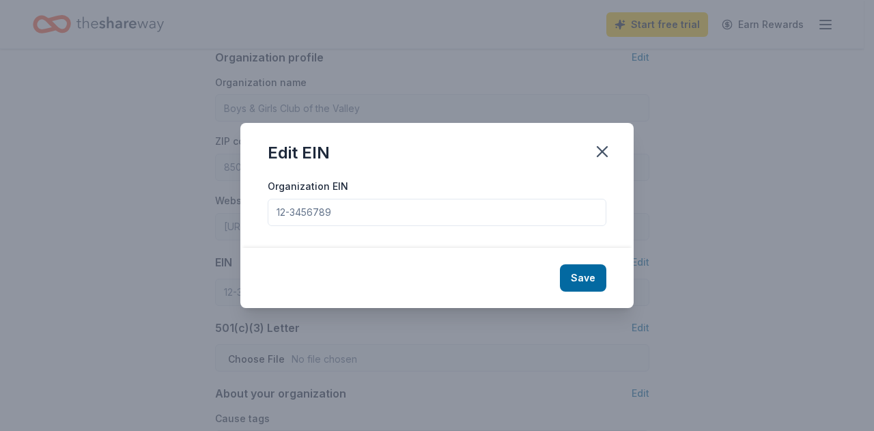
click at [482, 205] on input "Organization EIN" at bounding box center [437, 212] width 339 height 27
paste input "[US_EMPLOYER_IDENTIFICATION_NUMBER]"
type input "[US_EMPLOYER_IDENTIFICATION_NUMBER]"
click at [582, 278] on button "Save" at bounding box center [583, 277] width 46 height 27
type input "[US_EMPLOYER_IDENTIFICATION_NUMBER]"
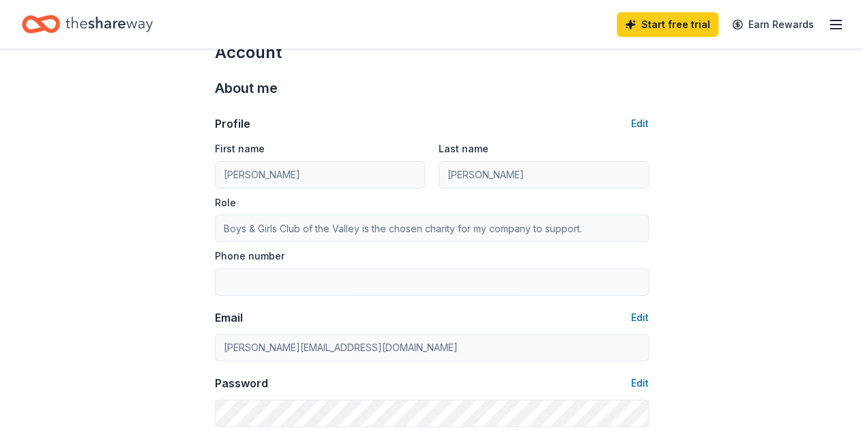
scroll to position [0, 0]
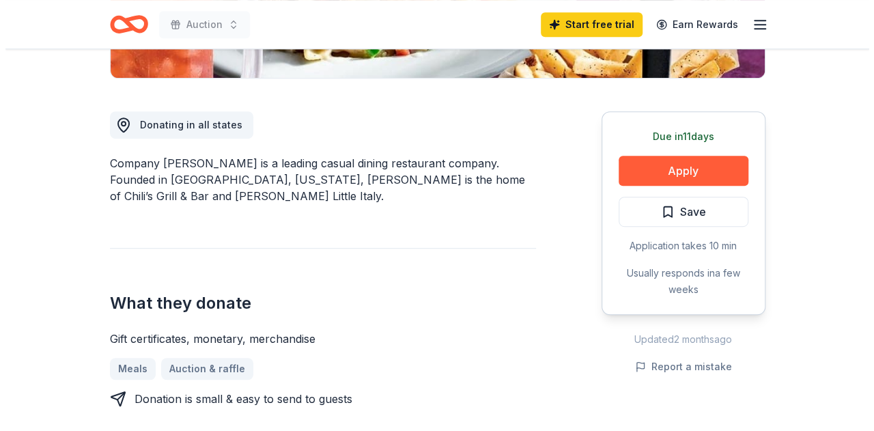
scroll to position [341, 0]
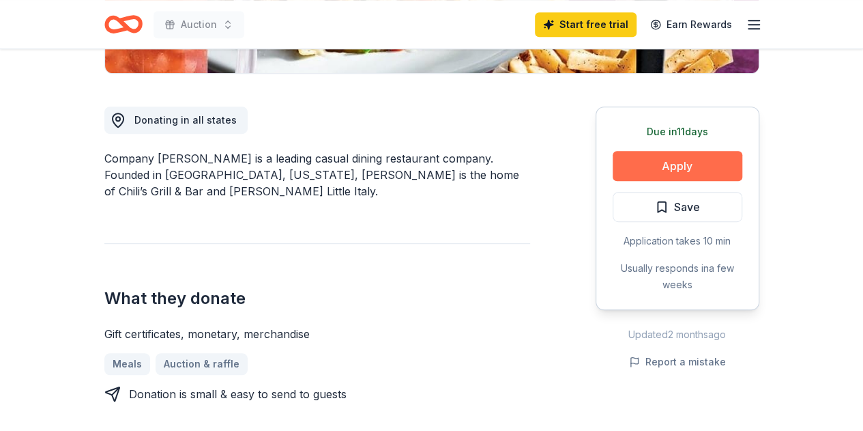
click at [697, 166] on button "Apply" at bounding box center [678, 166] width 130 height 30
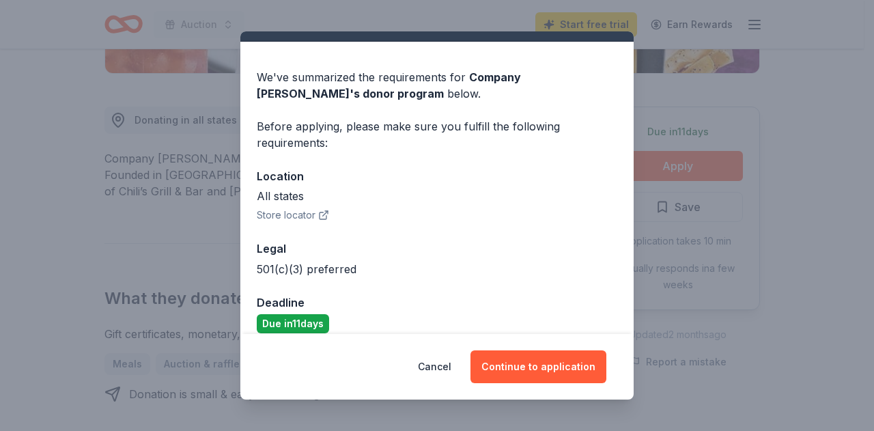
scroll to position [44, 0]
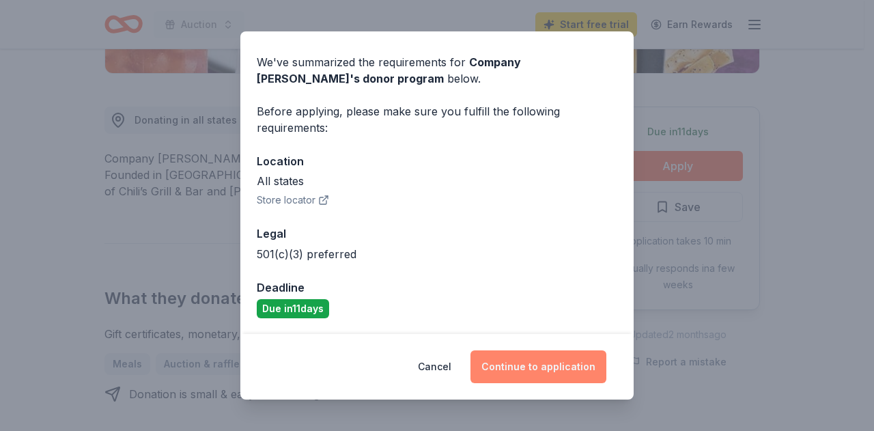
click at [517, 366] on button "Continue to application" at bounding box center [538, 366] width 136 height 33
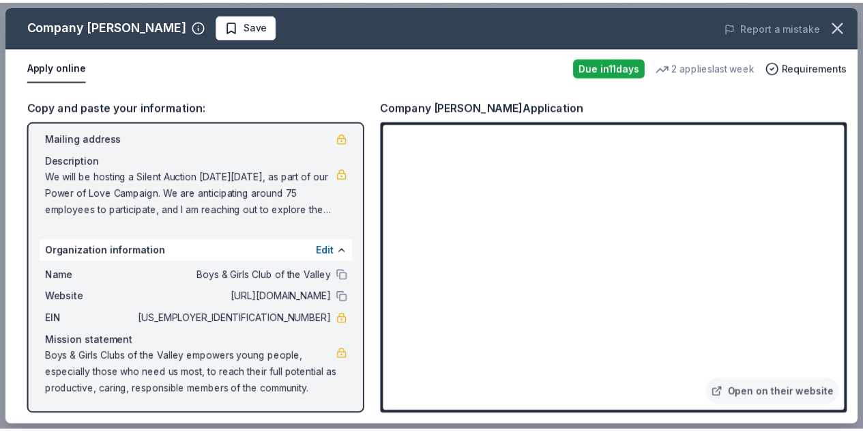
scroll to position [97, 0]
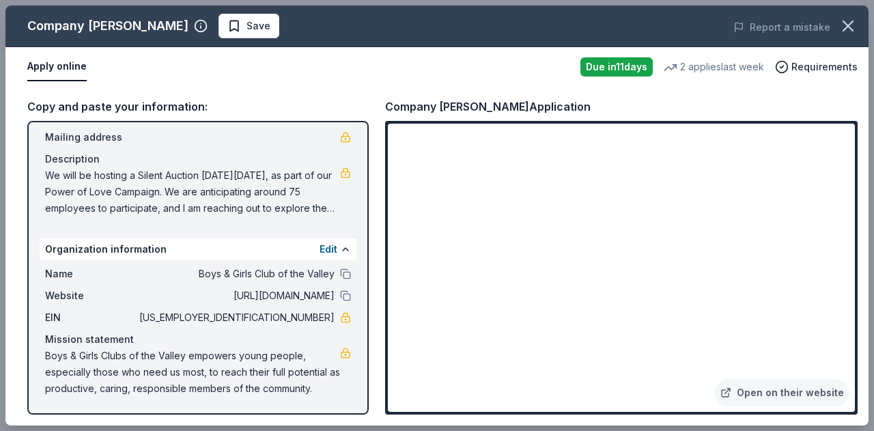
click at [80, 369] on span "Boys & Girls Clubs of the Valley empowers young people, especially those who ne…" at bounding box center [192, 371] width 295 height 49
click at [47, 354] on span "Boys & Girls Clubs of the Valley empowers young people, especially those who ne…" at bounding box center [192, 371] width 295 height 49
click at [340, 296] on button at bounding box center [345, 295] width 11 height 11
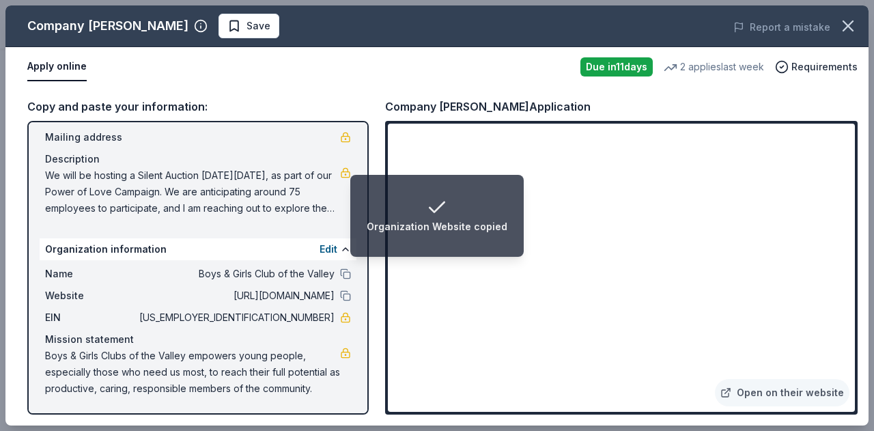
drag, startPoint x: 468, startPoint y: 218, endPoint x: 471, endPoint y: 256, distance: 38.3
click at [471, 256] on li "Organization Website copied" at bounding box center [436, 216] width 173 height 82
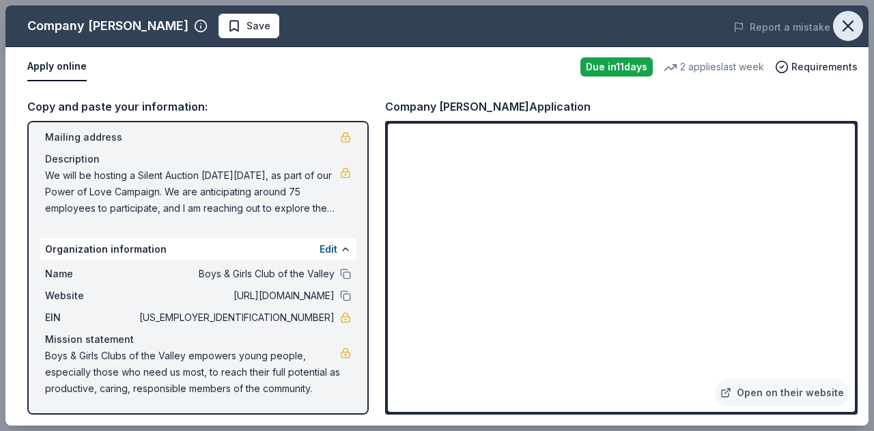
click at [845, 20] on icon "button" at bounding box center [847, 25] width 19 height 19
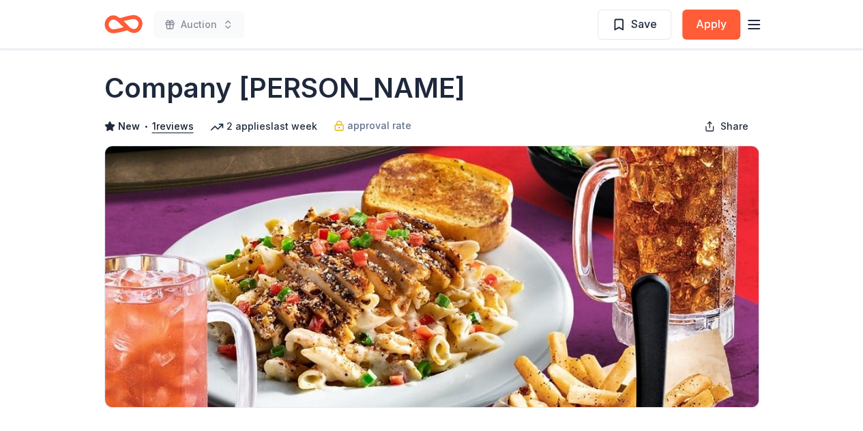
scroll to position [0, 0]
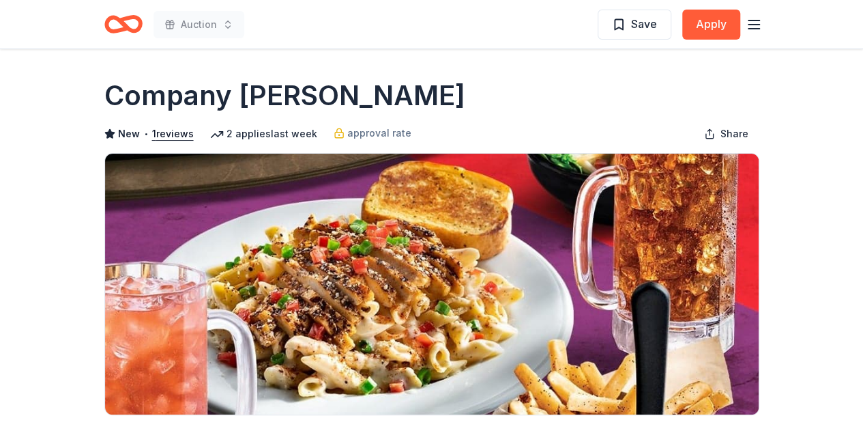
click at [125, 20] on icon "Home" at bounding box center [129, 24] width 21 height 14
